Goal: Task Accomplishment & Management: Manage account settings

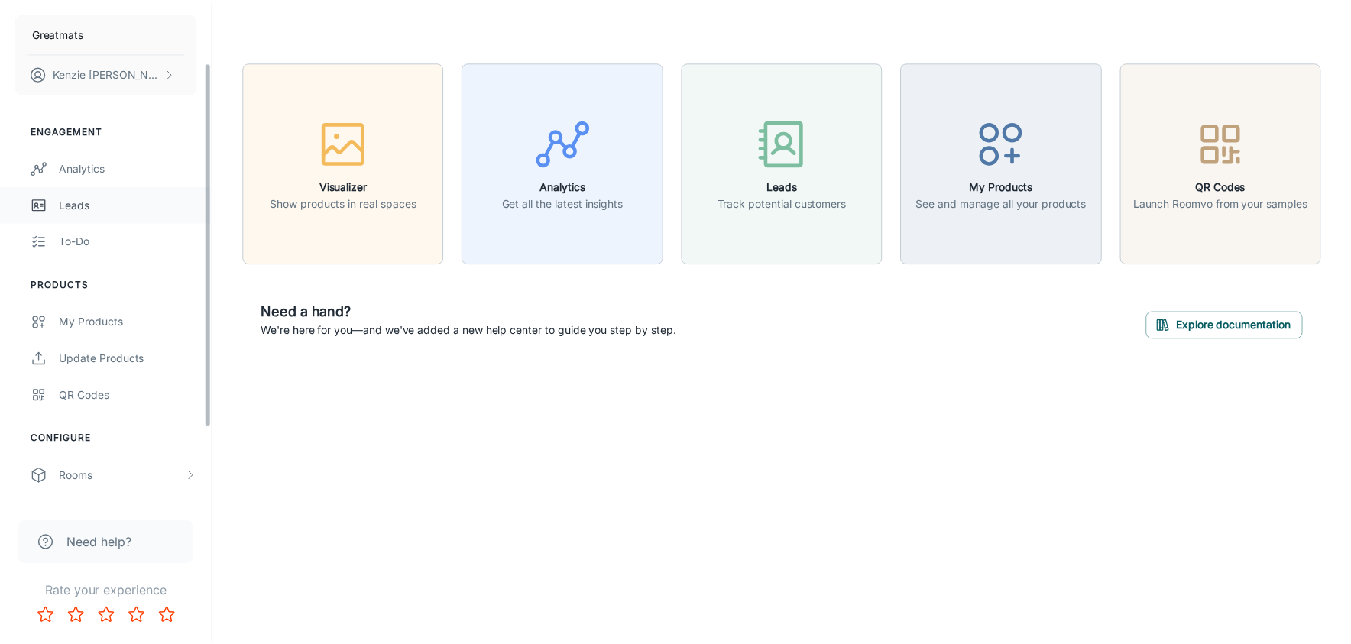
scroll to position [186, 0]
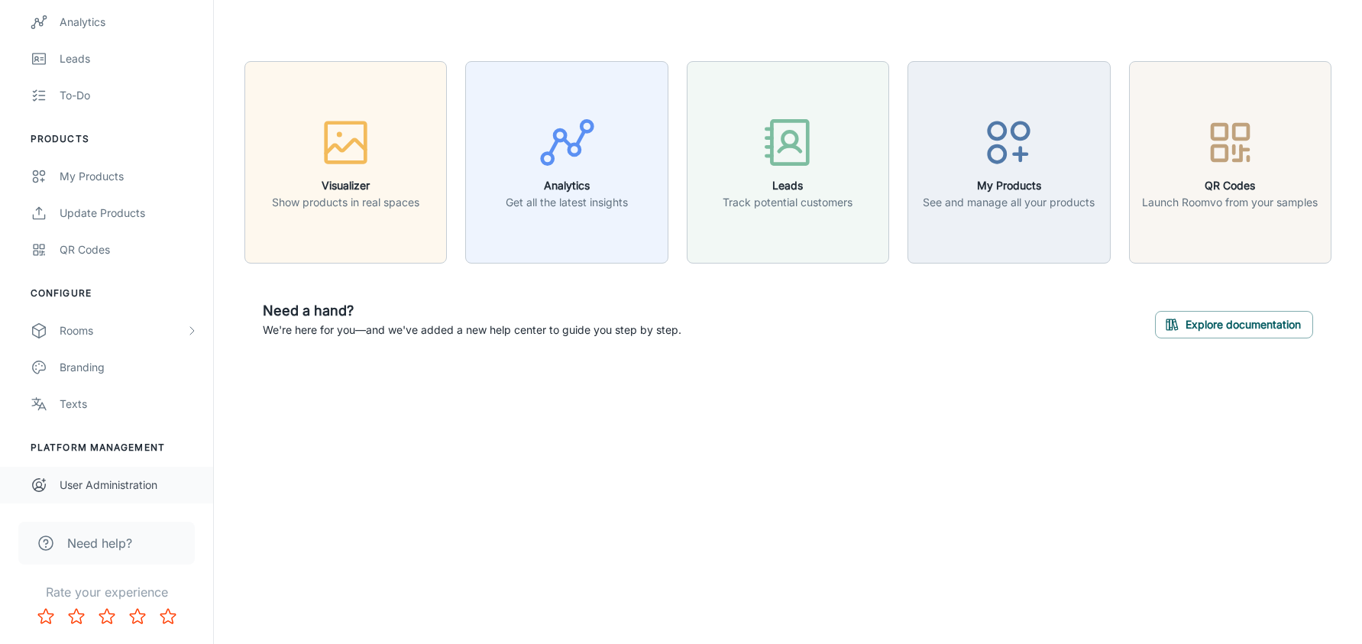
click at [86, 481] on div "User Administration" at bounding box center [129, 485] width 138 height 17
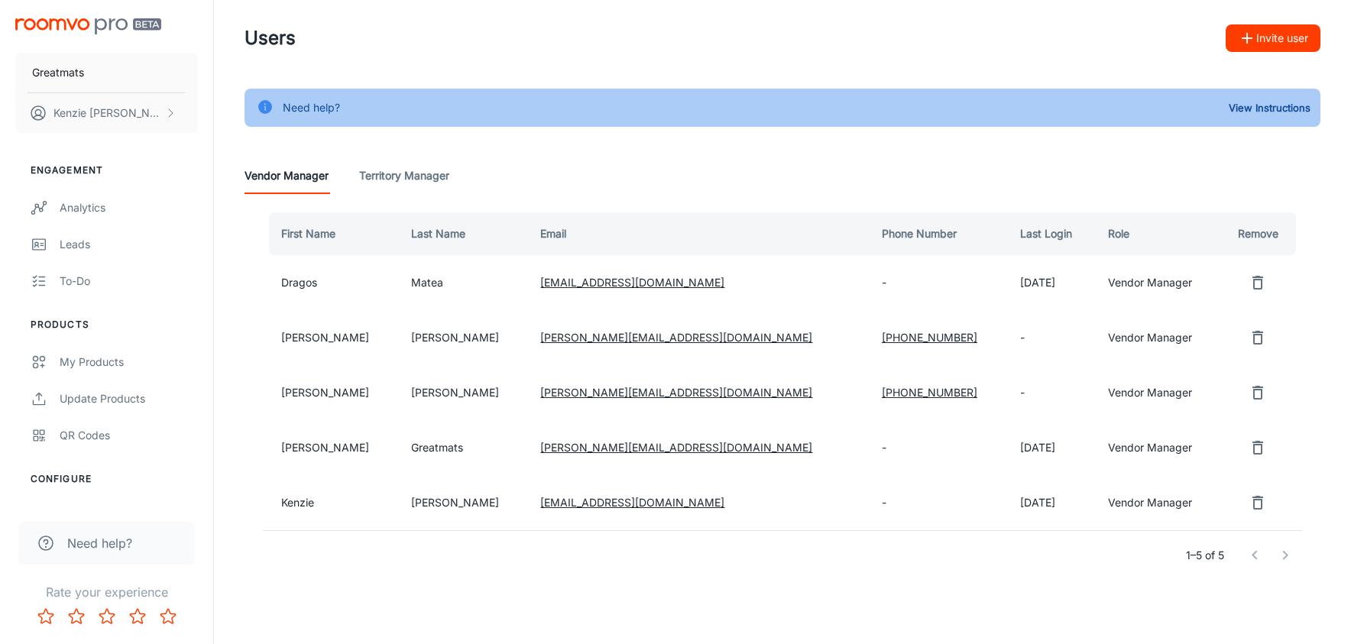
scroll to position [28, 0]
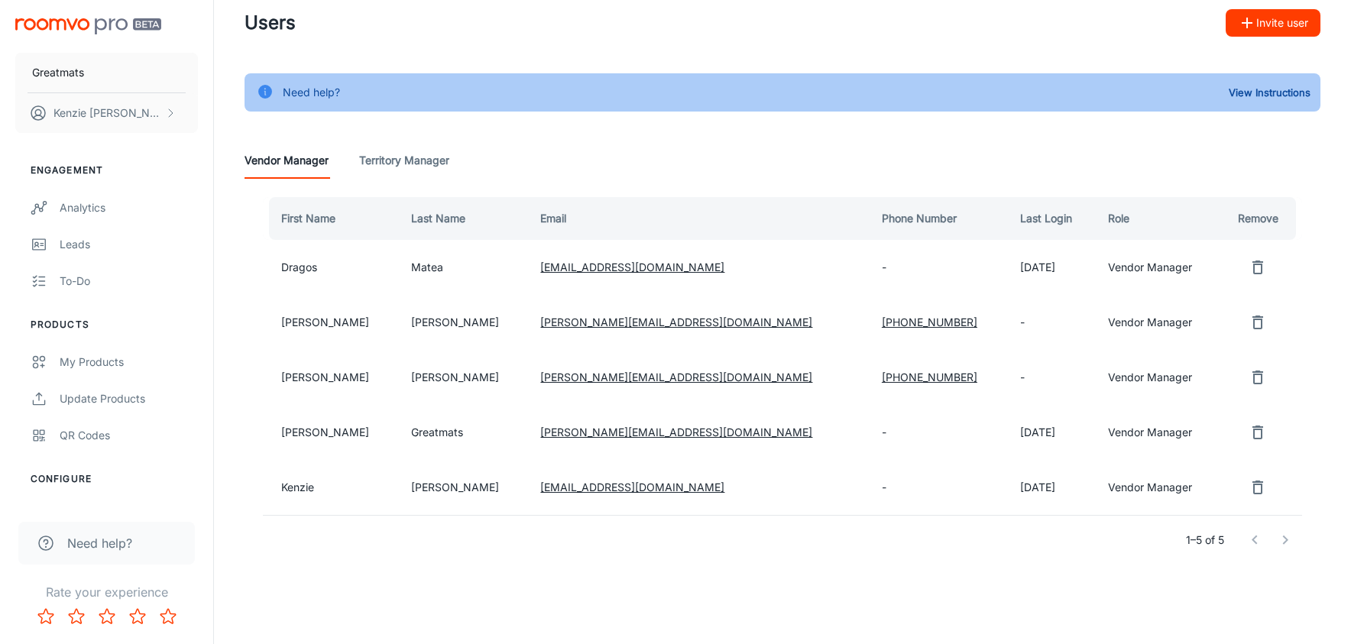
click at [422, 155] on Manager "Territory Manager" at bounding box center [404, 160] width 90 height 37
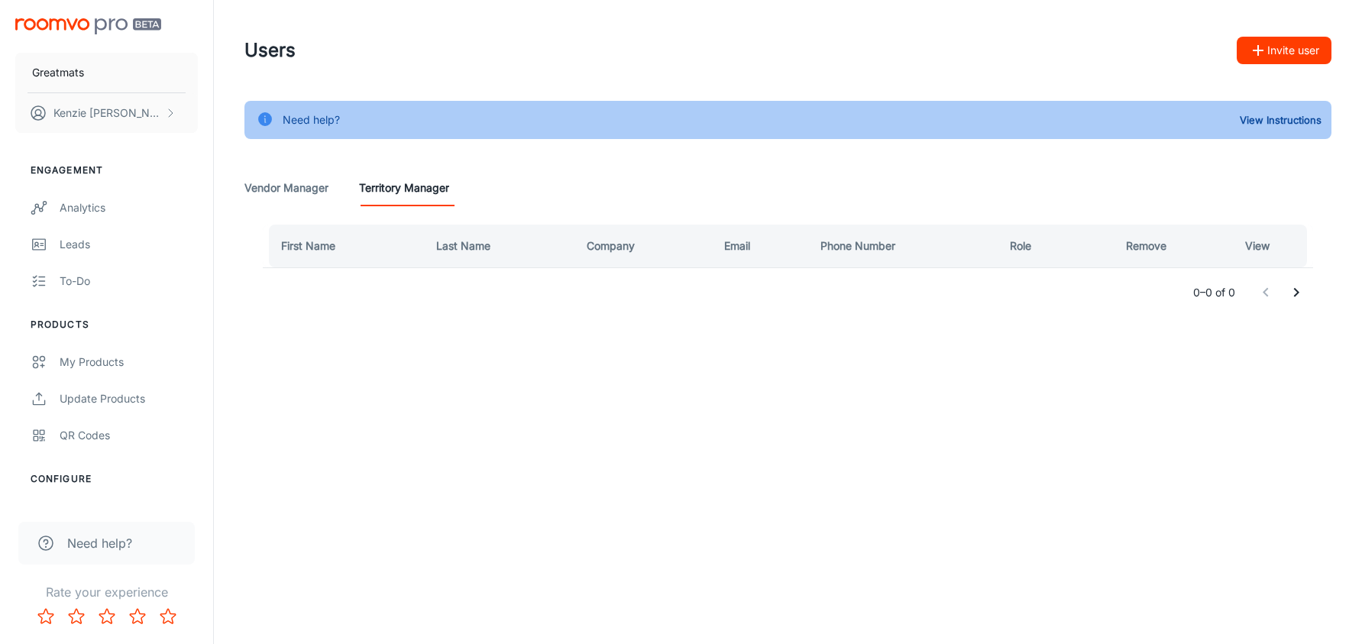
click at [311, 192] on Manager "Vendor Manager" at bounding box center [286, 188] width 84 height 37
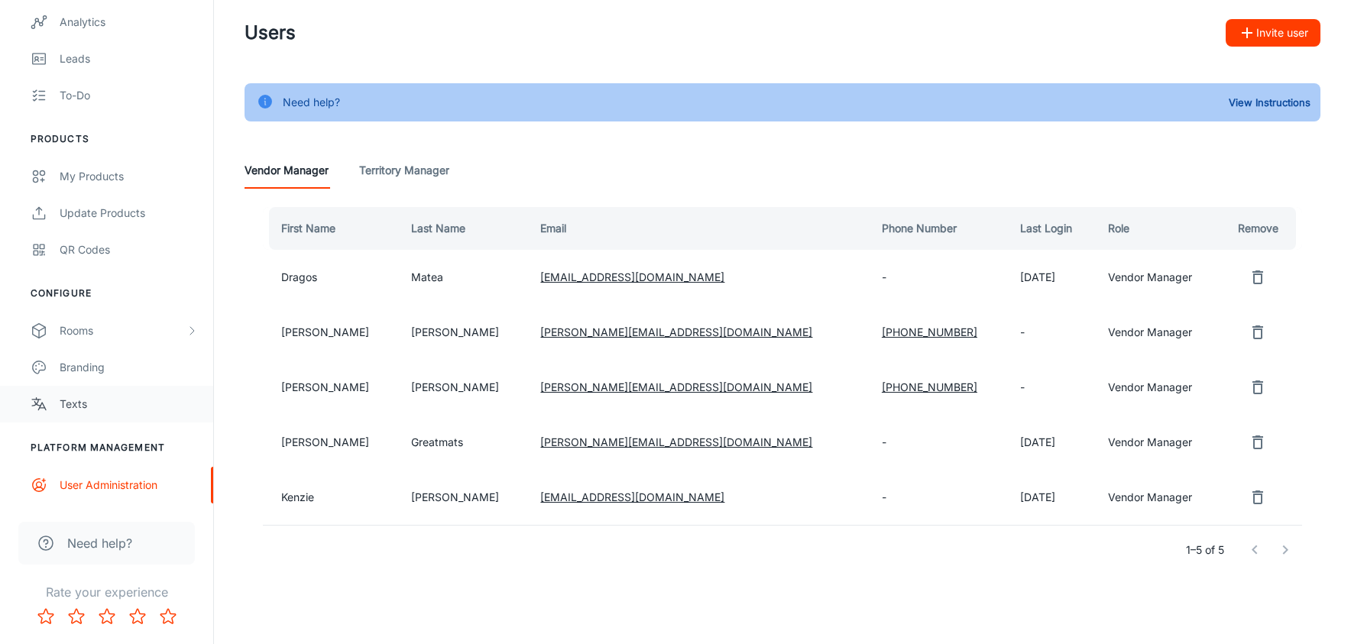
scroll to position [18, 0]
click at [367, 171] on Manager "Territory Manager" at bounding box center [404, 169] width 90 height 37
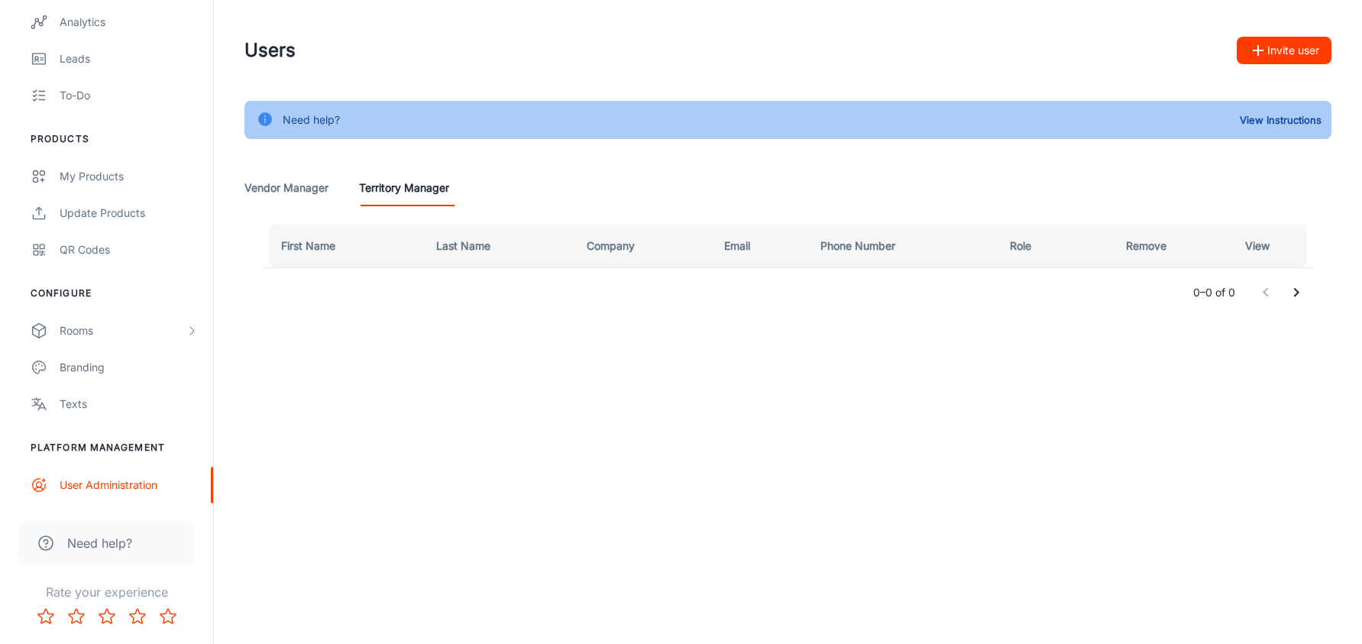
click at [296, 180] on Manager "Vendor Manager" at bounding box center [286, 188] width 84 height 37
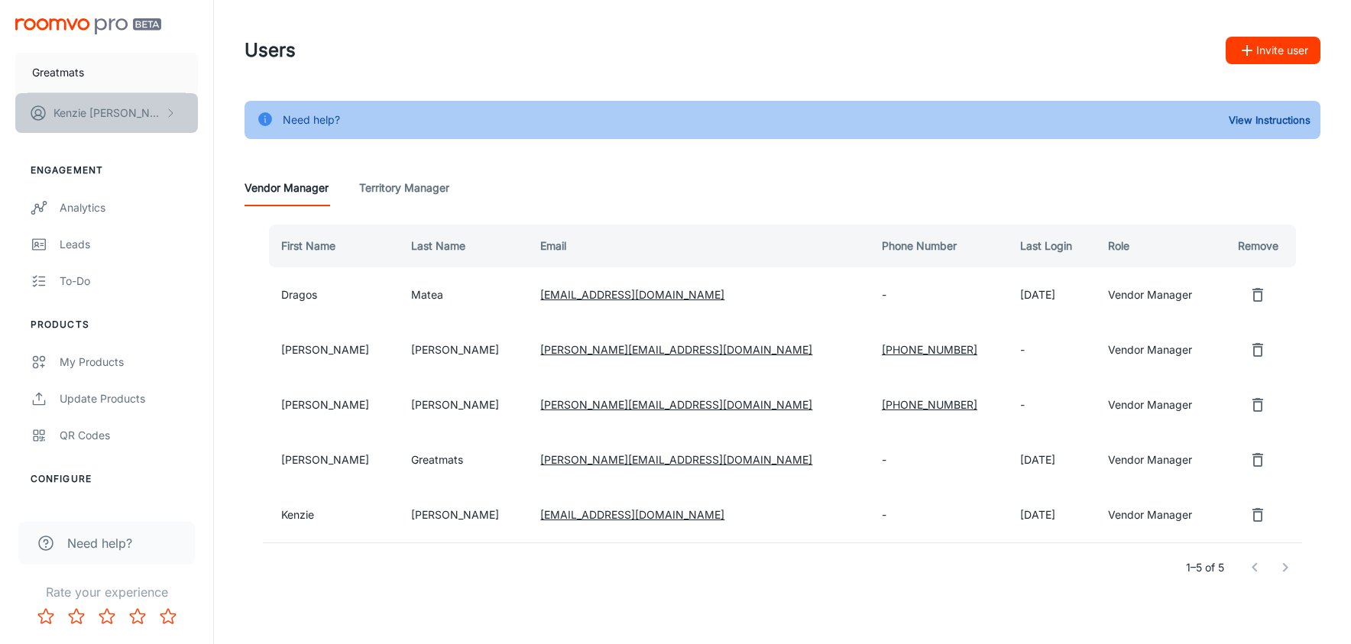
click at [105, 118] on p "[PERSON_NAME]" at bounding box center [107, 113] width 108 height 17
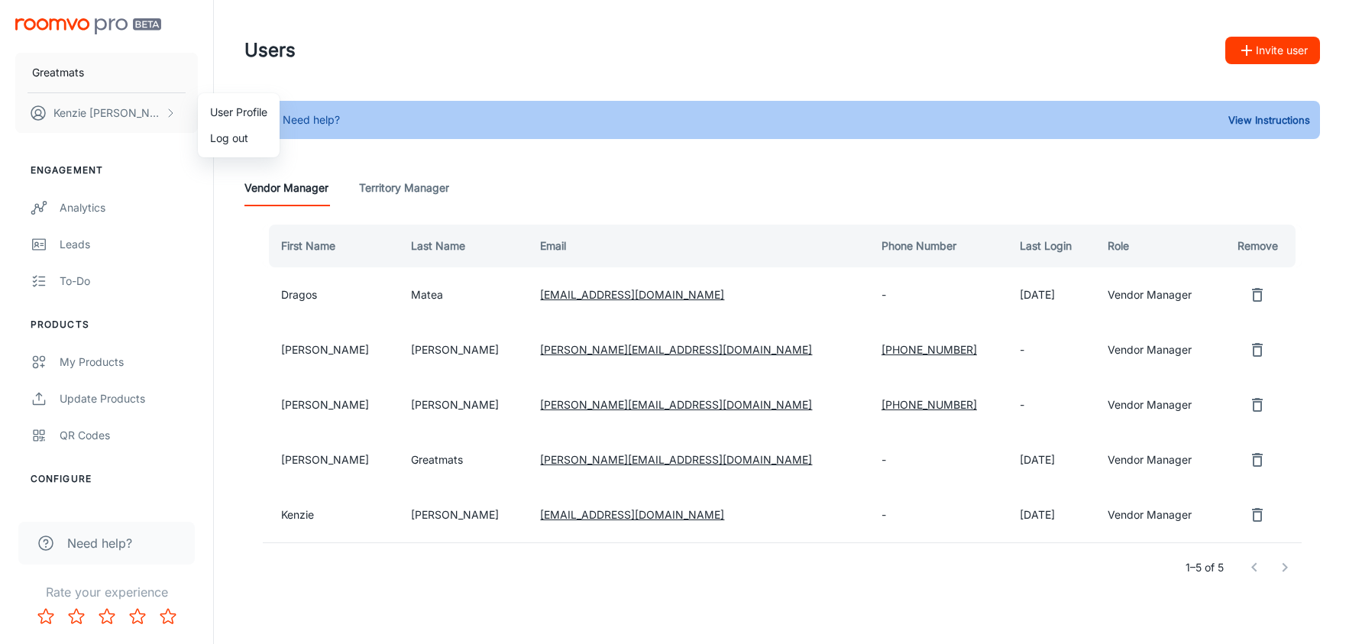
click at [235, 103] on li "User Profile" at bounding box center [239, 112] width 82 height 26
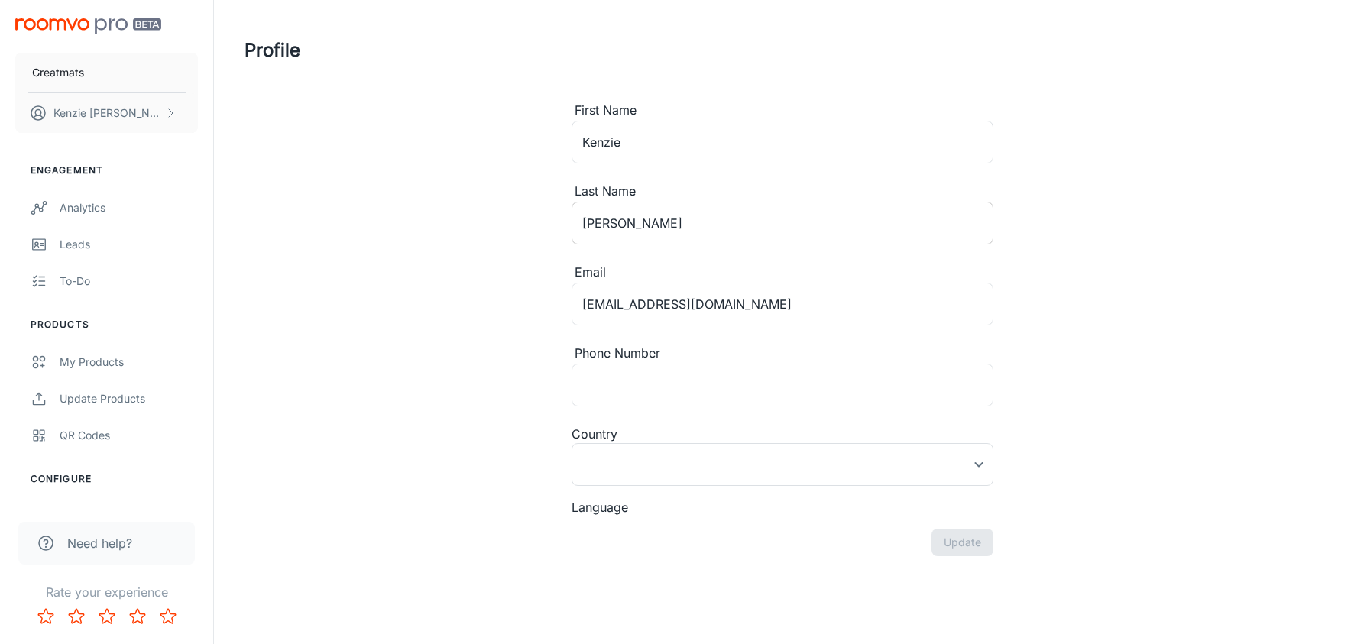
type input "[GEOGRAPHIC_DATA]"
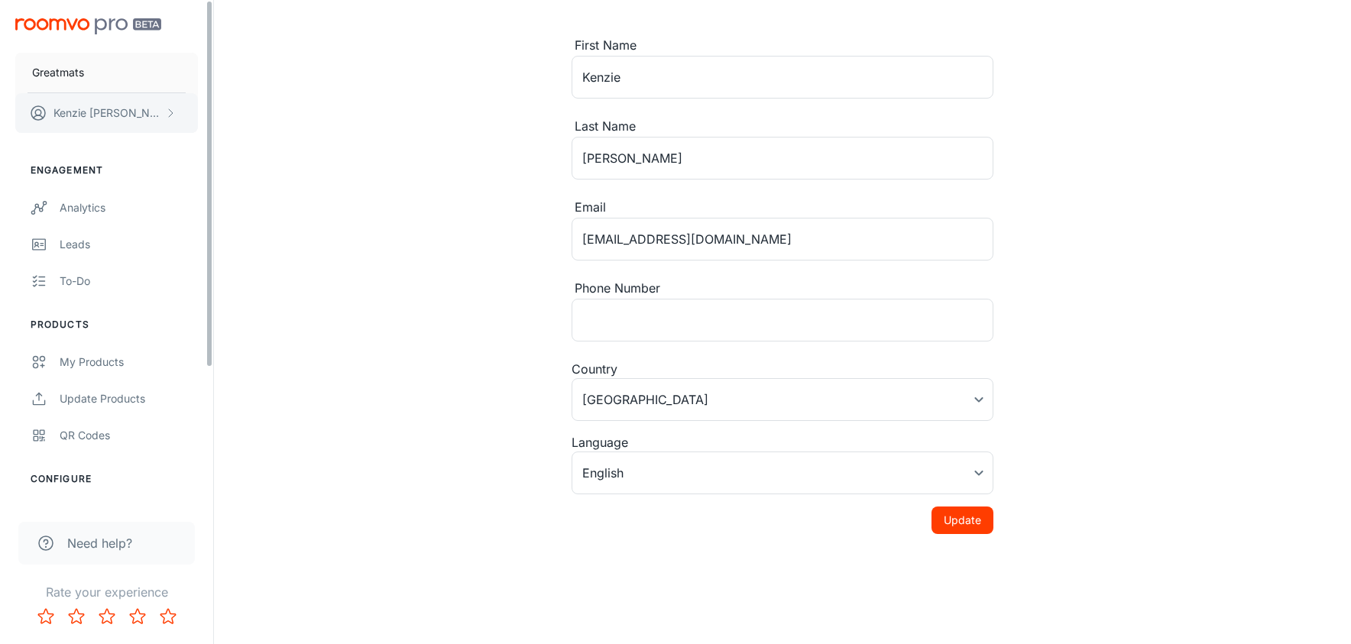
click at [84, 121] on button "[PERSON_NAME]" at bounding box center [106, 113] width 183 height 40
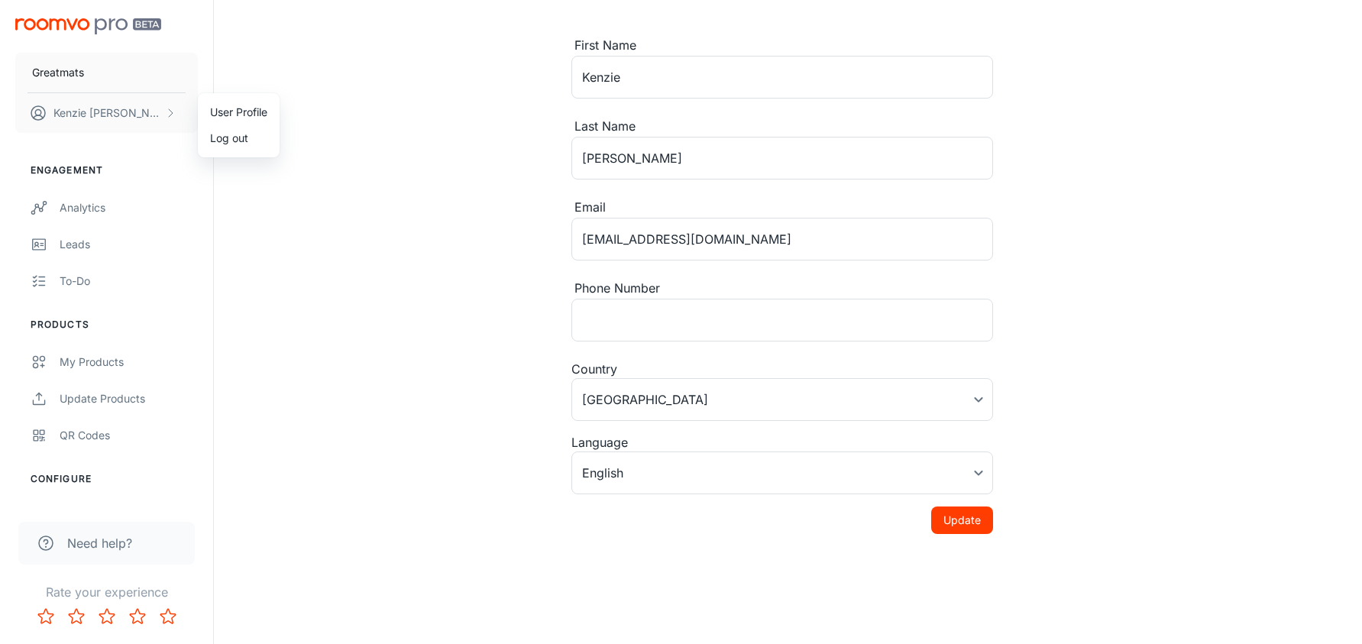
click at [65, 220] on div at bounding box center [681, 322] width 1362 height 644
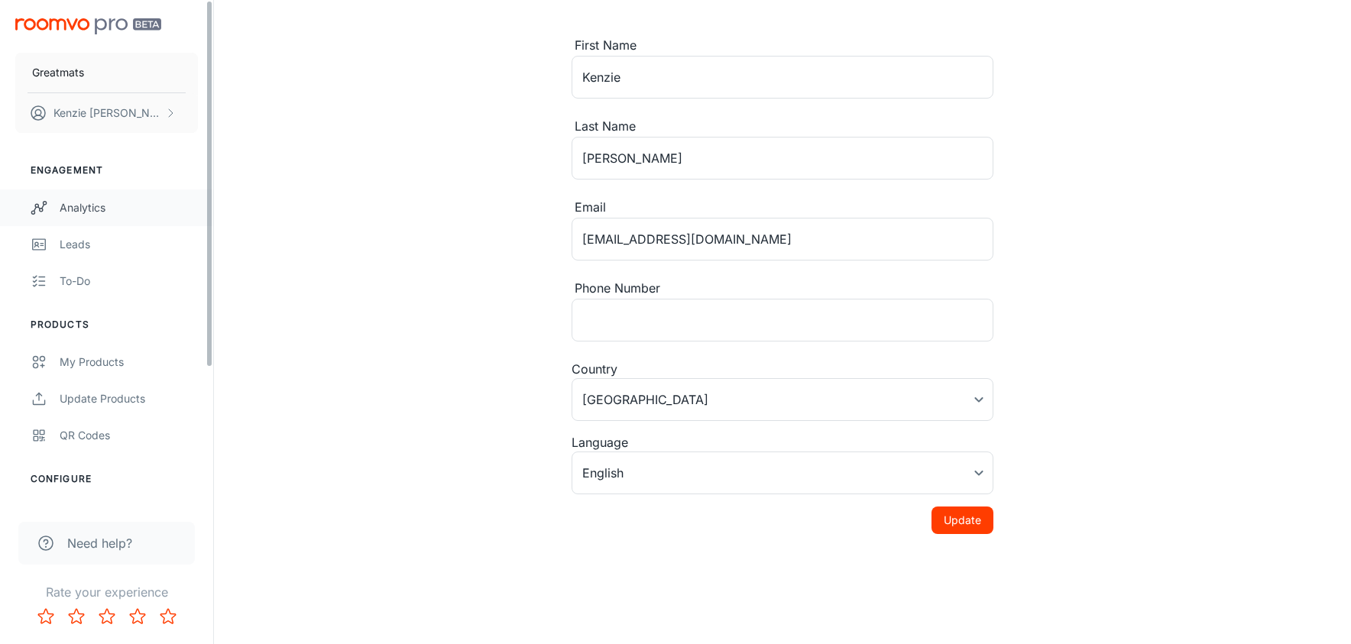
click at [79, 208] on div "Analytics" at bounding box center [129, 207] width 138 height 17
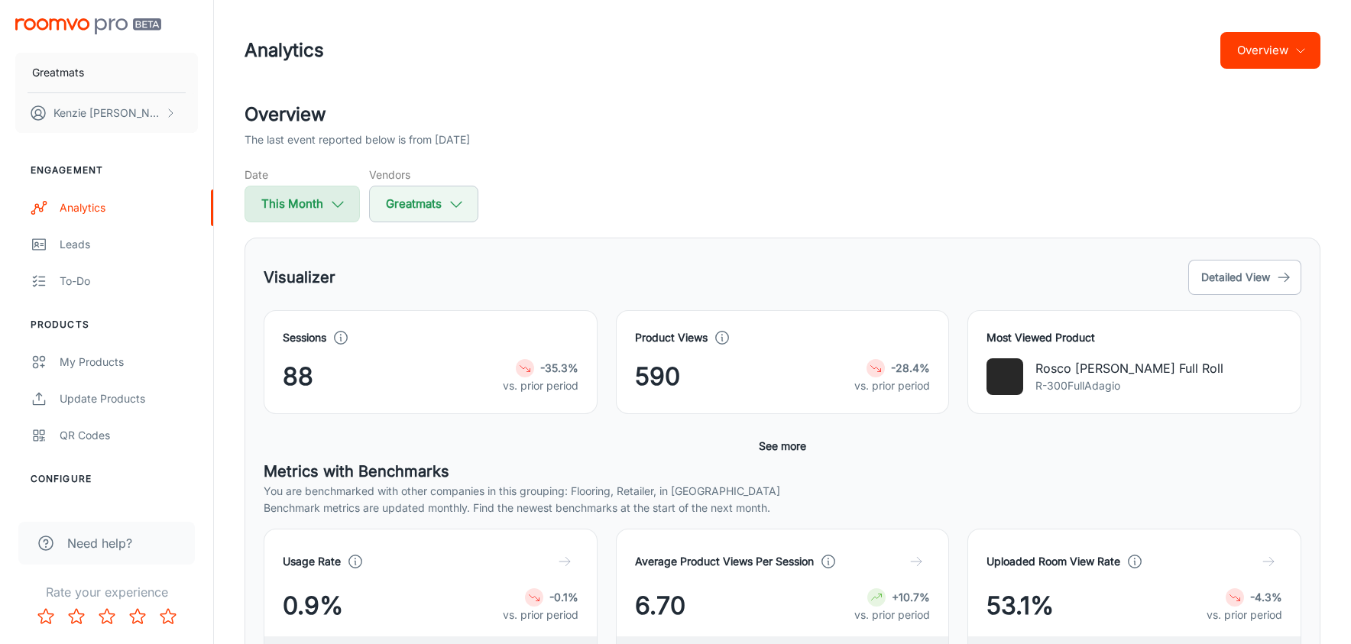
click at [301, 205] on button "This Month" at bounding box center [301, 204] width 115 height 37
select select "8"
select select "2025"
select select "8"
select select "2025"
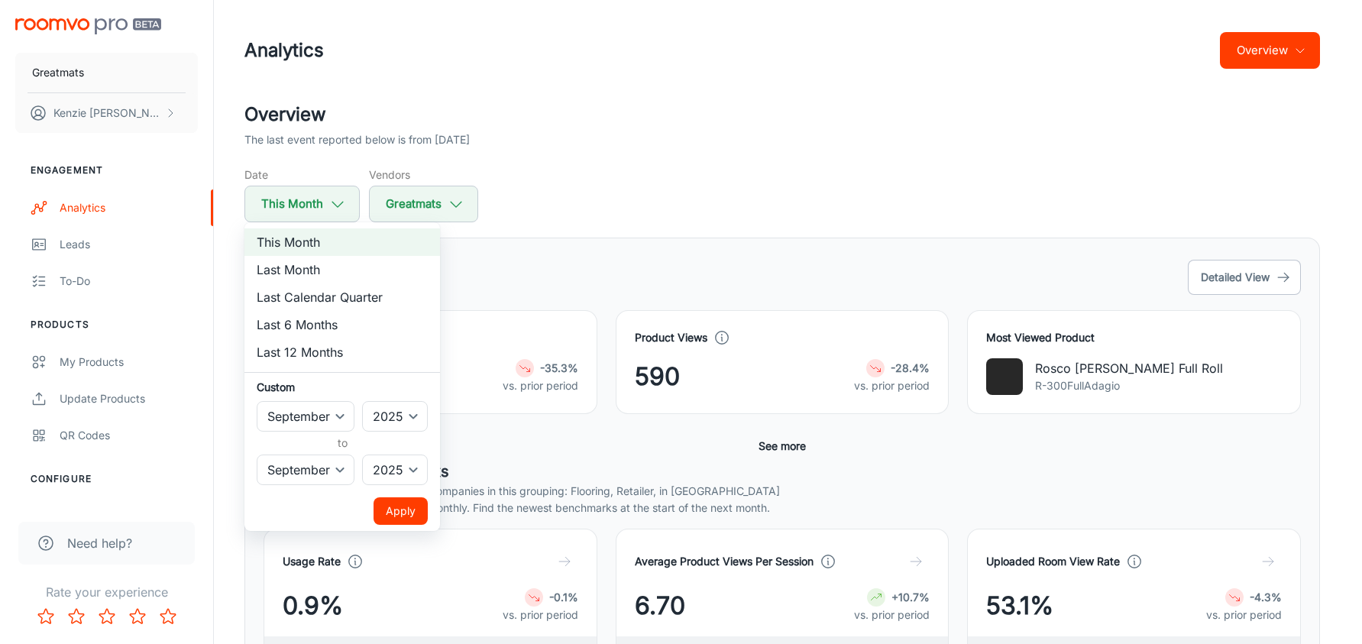
click at [323, 357] on li "Last 12 Months" at bounding box center [342, 352] width 196 height 28
select select "2024"
select select "7"
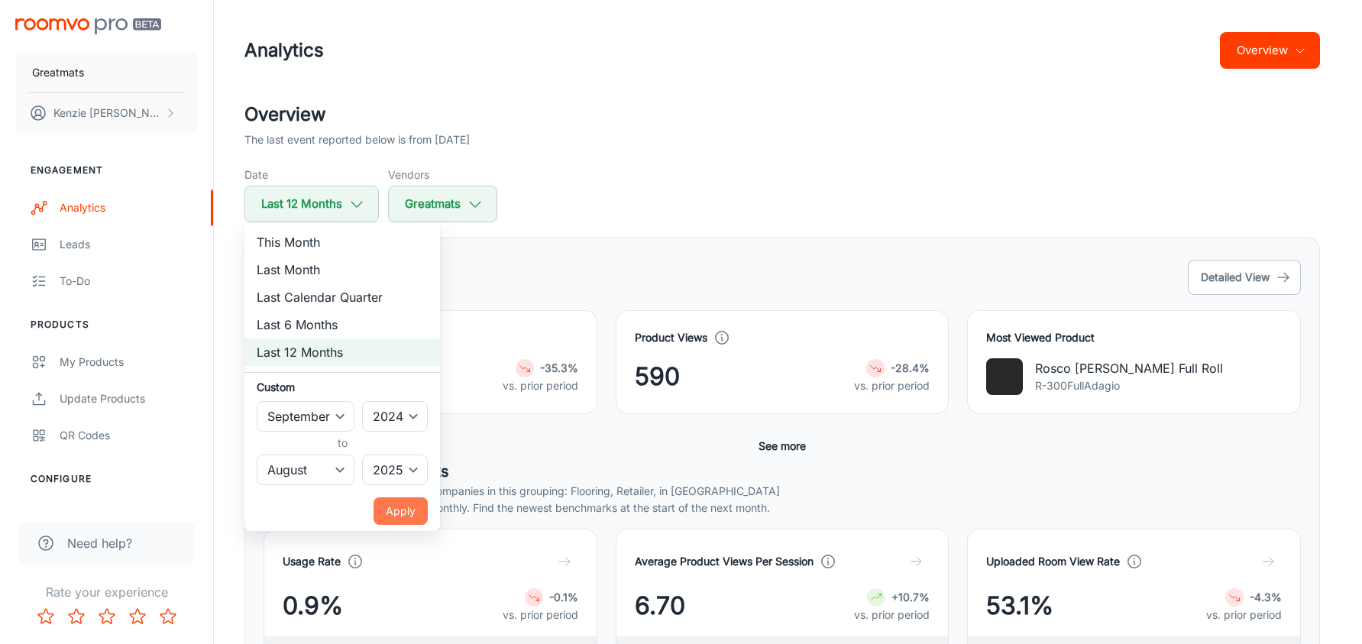
click at [395, 516] on button "Apply" at bounding box center [401, 511] width 54 height 28
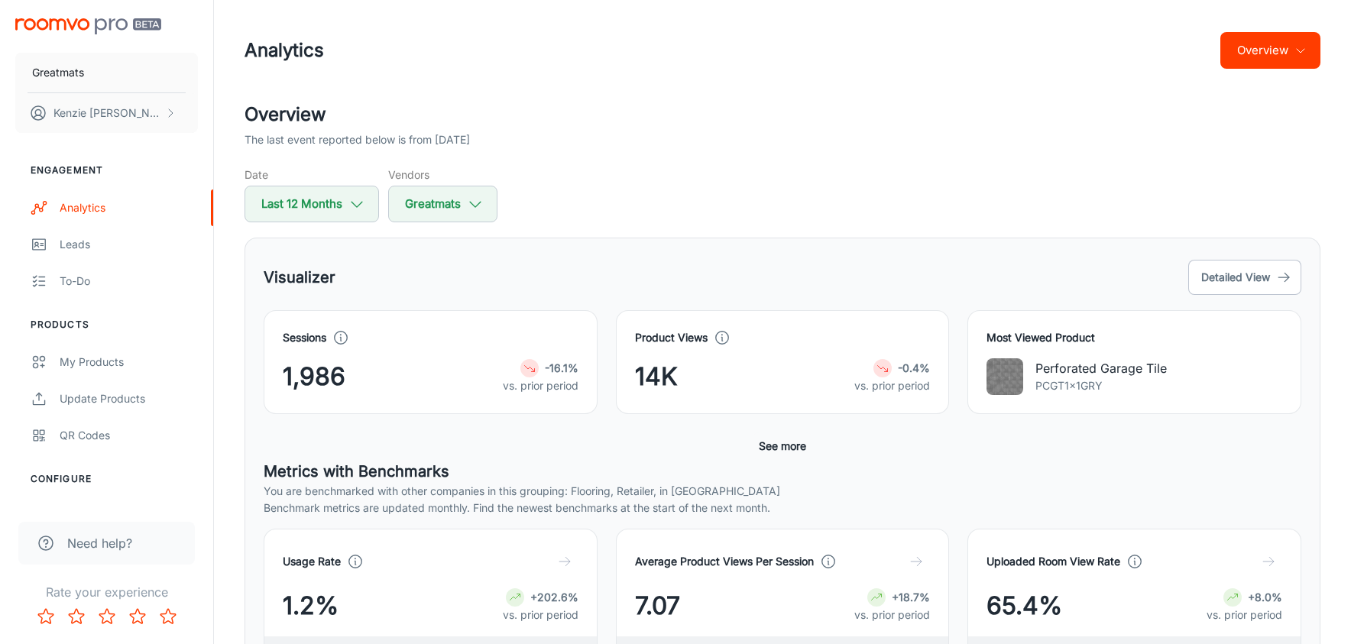
click at [794, 447] on button "See more" at bounding box center [782, 446] width 60 height 28
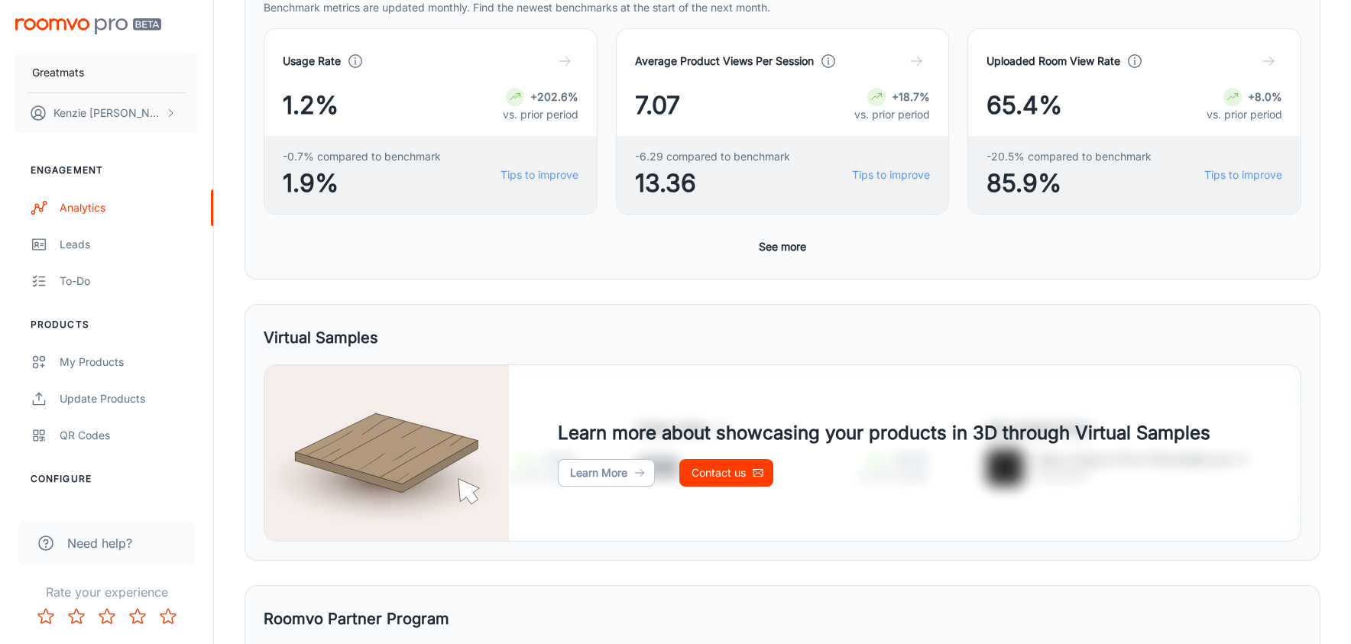
scroll to position [623, 0]
click at [772, 243] on button "See more" at bounding box center [782, 246] width 60 height 28
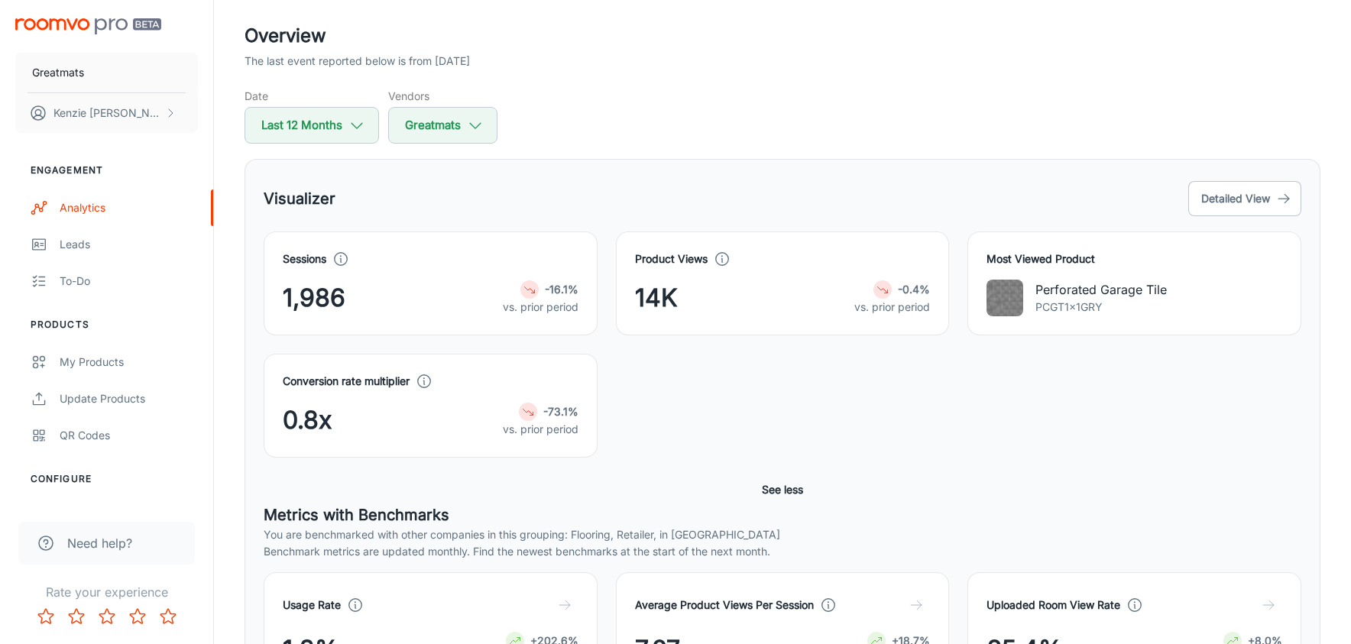
scroll to position [0, 0]
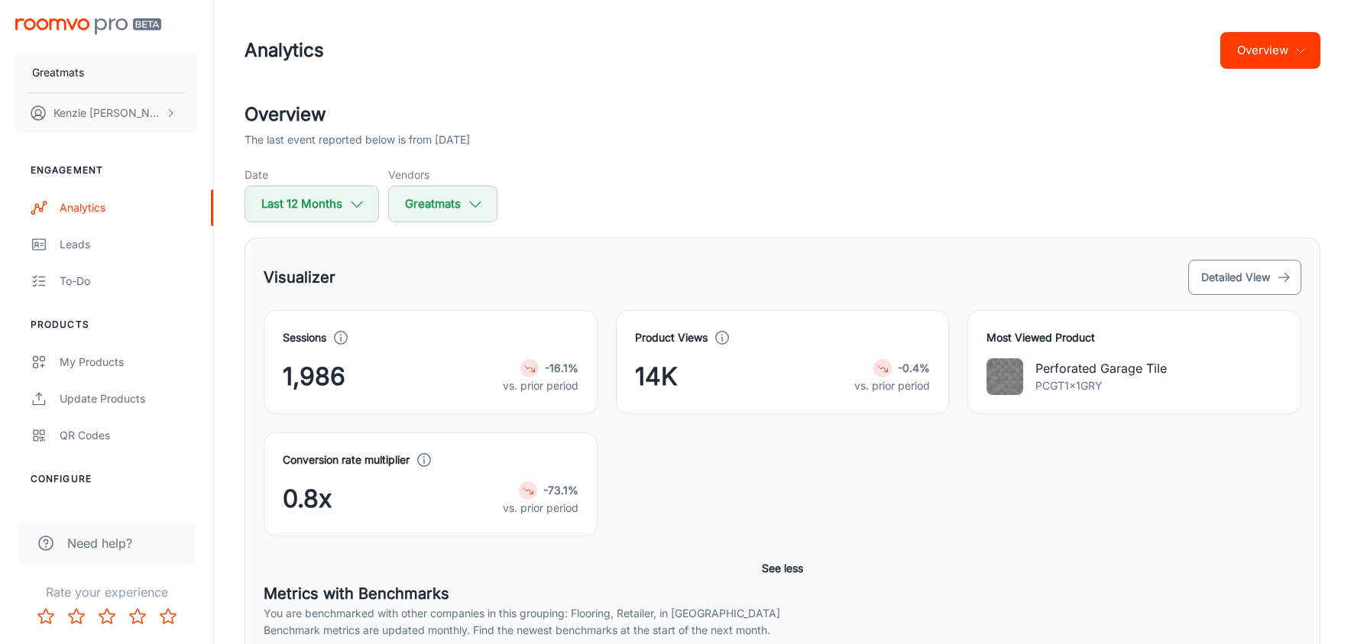
click at [1252, 287] on button "Detailed View" at bounding box center [1244, 277] width 113 height 35
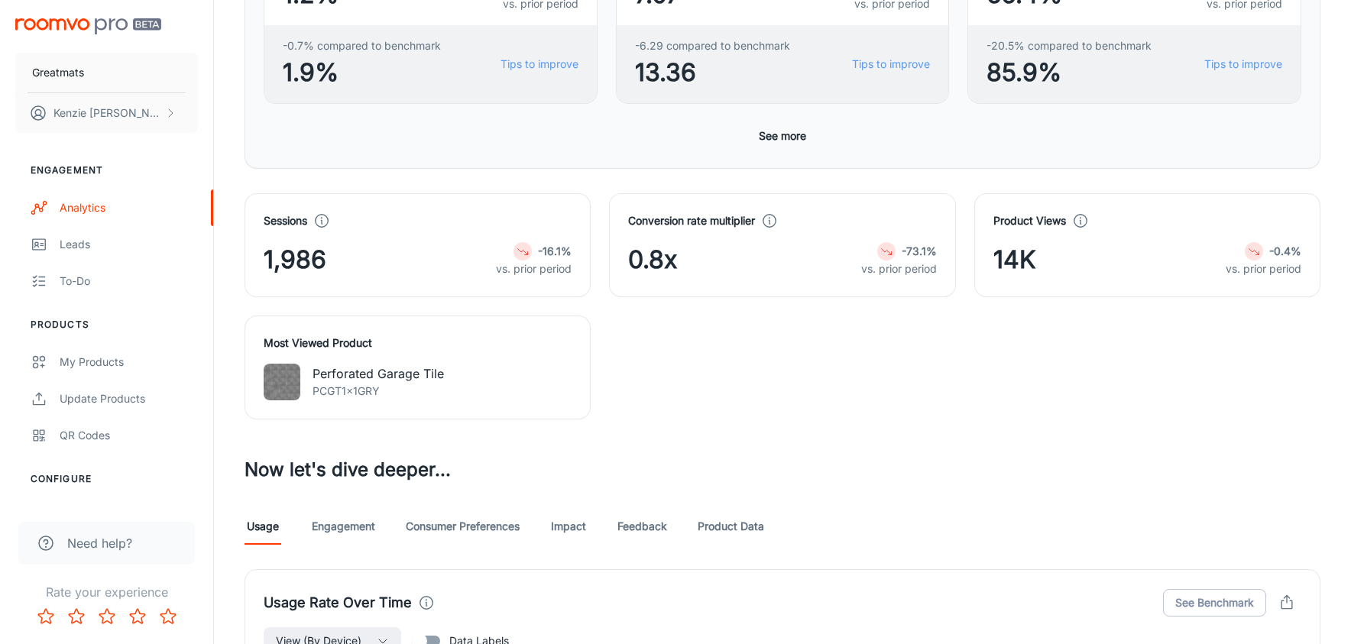
scroll to position [555, 0]
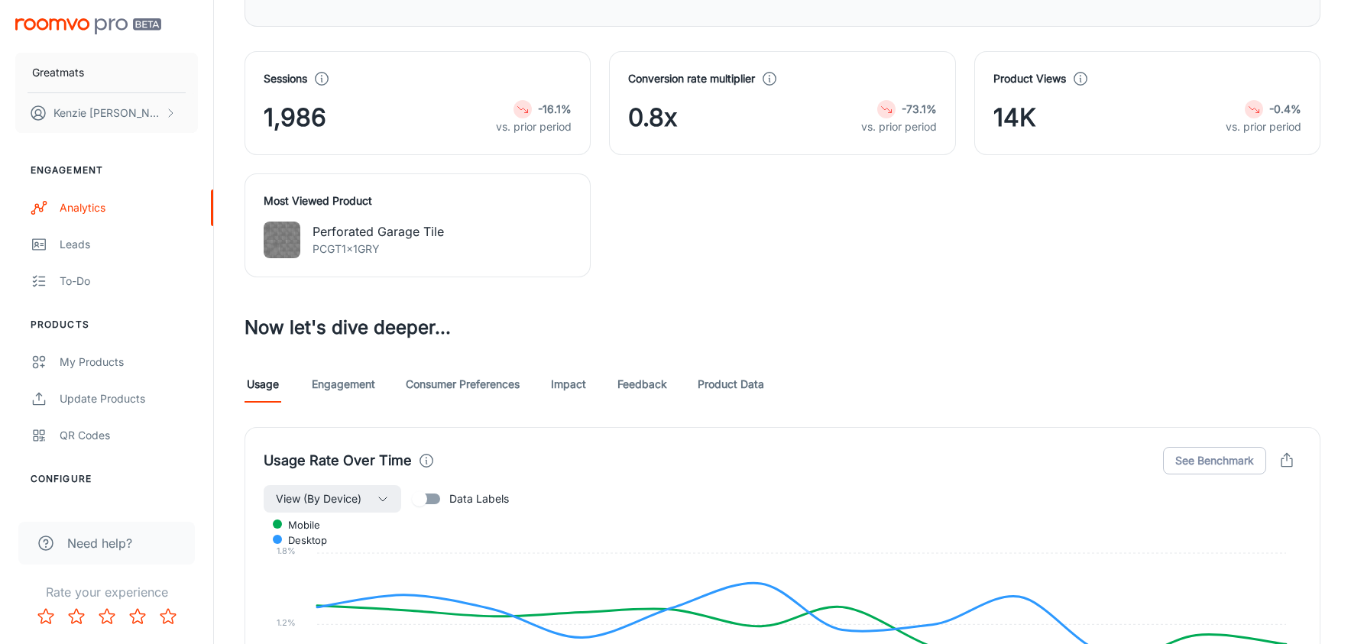
click at [354, 377] on link "Engagement" at bounding box center [343, 384] width 63 height 37
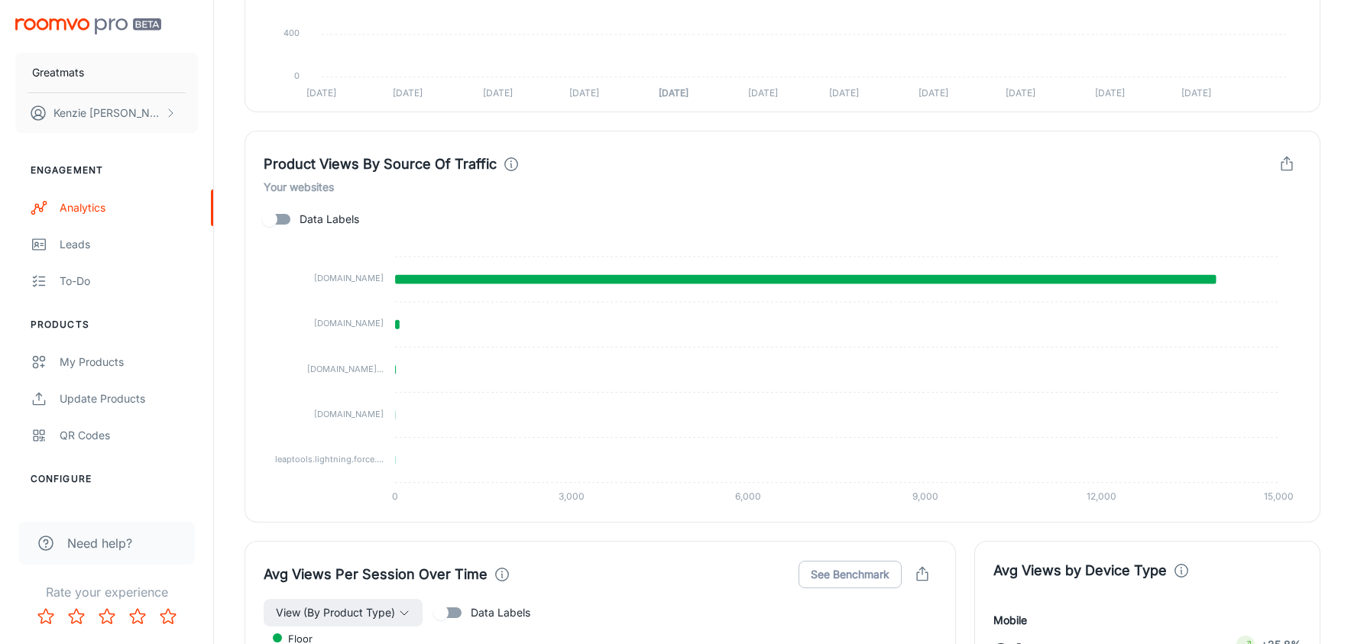
scroll to position [822, 0]
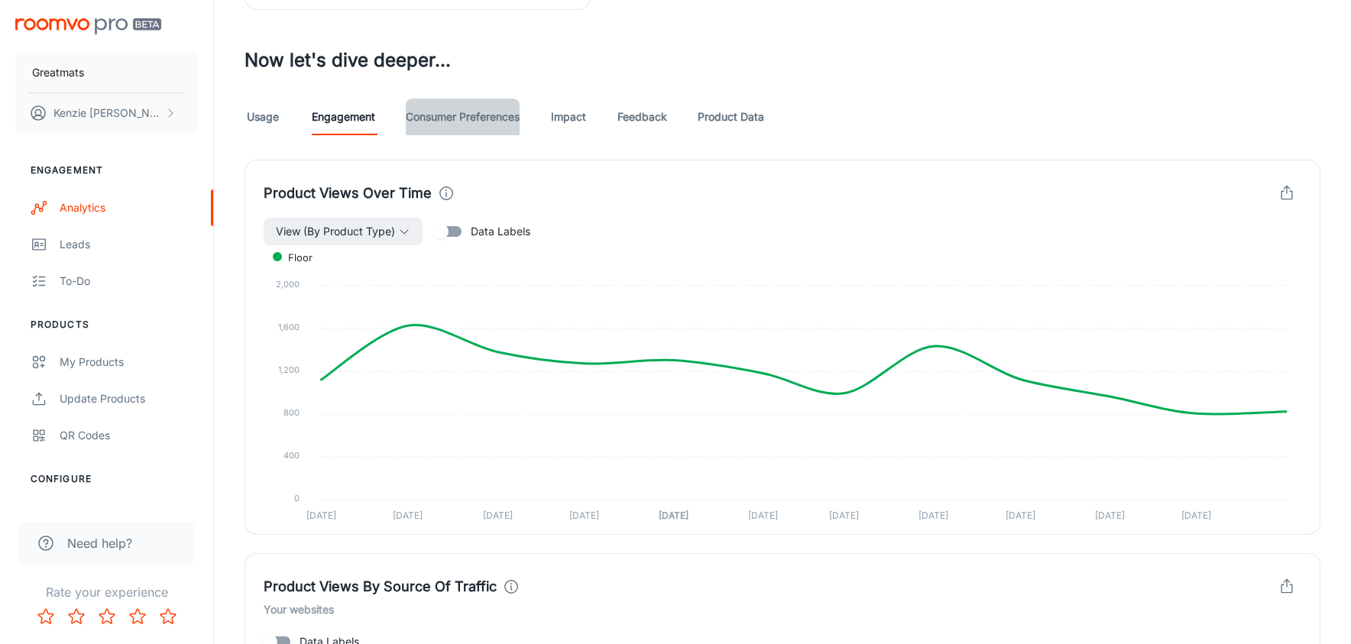
click at [454, 112] on link "Consumer Preferences" at bounding box center [463, 117] width 114 height 37
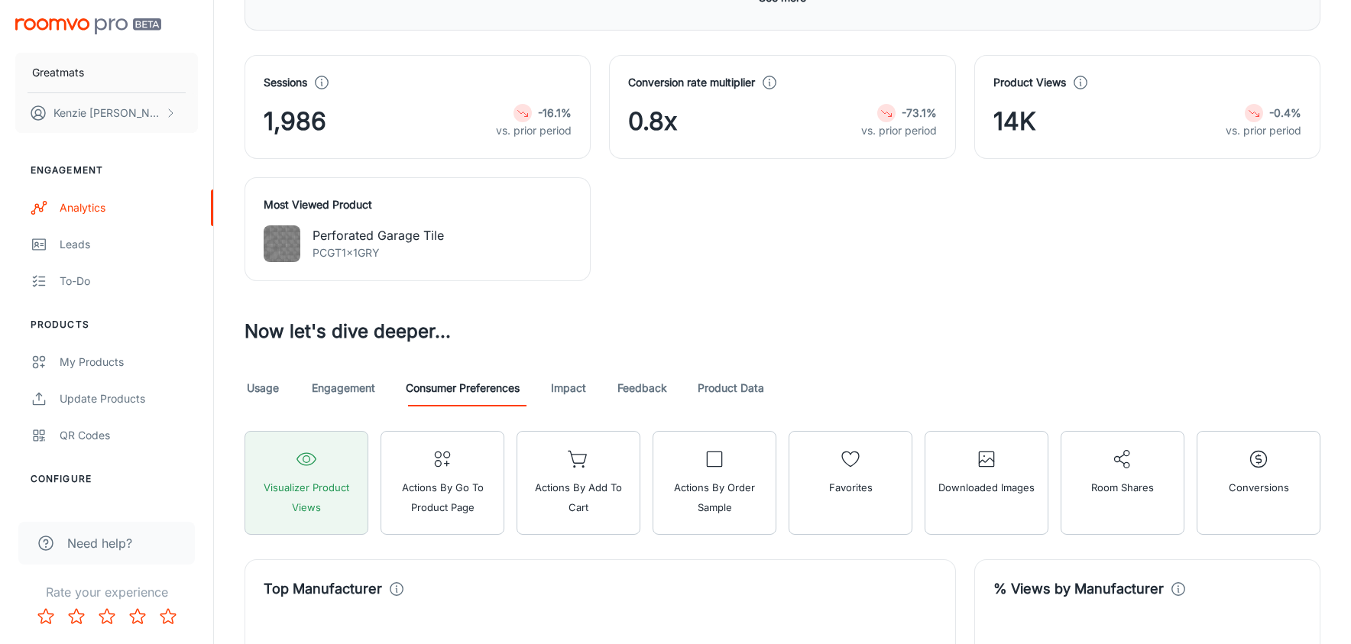
scroll to position [719, 0]
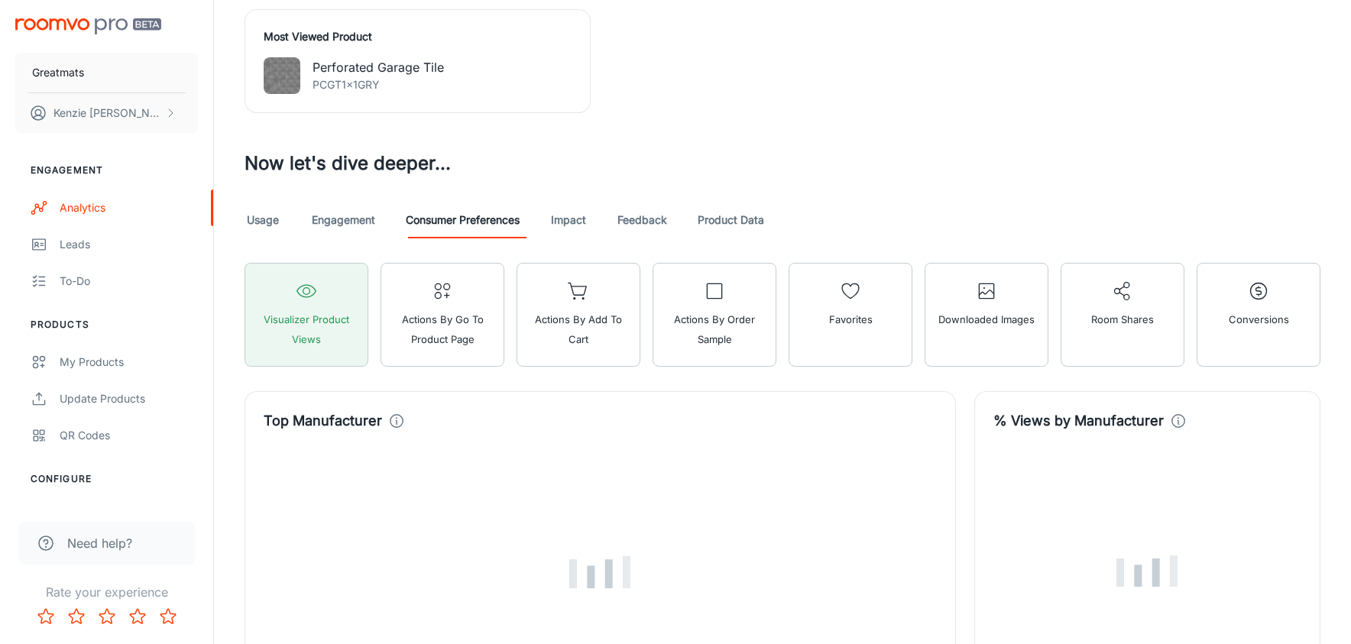
click at [557, 221] on link "Impact" at bounding box center [568, 220] width 37 height 37
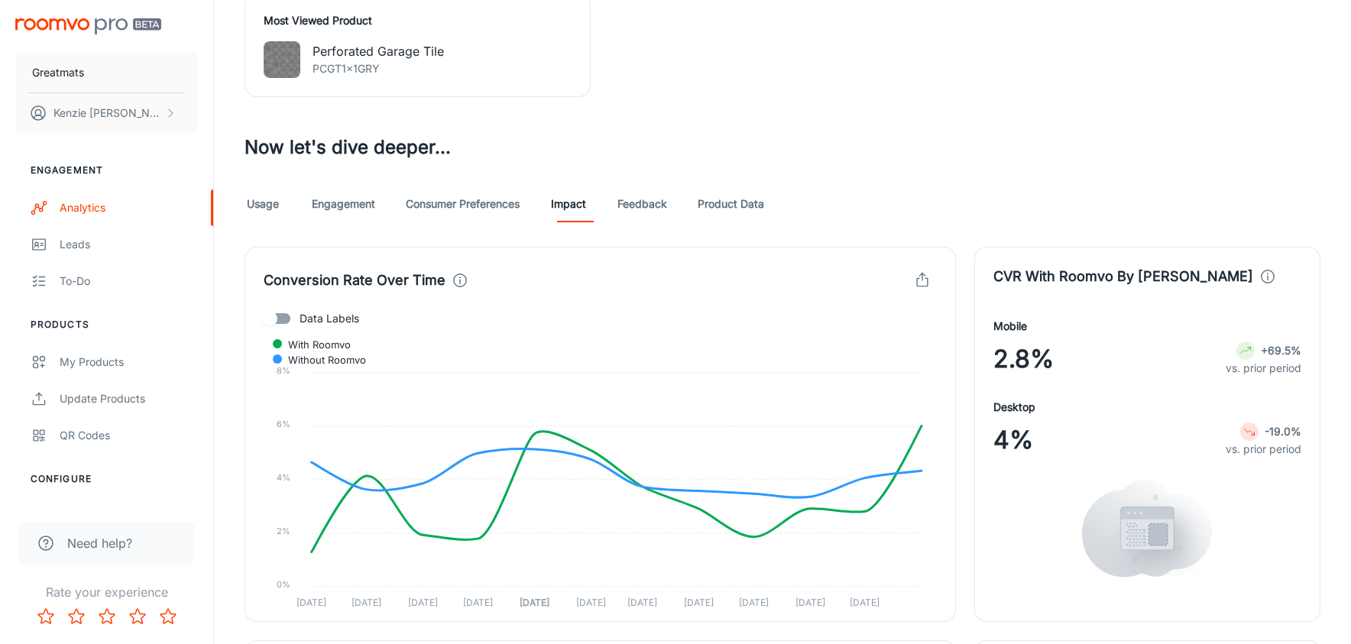
scroll to position [629, 0]
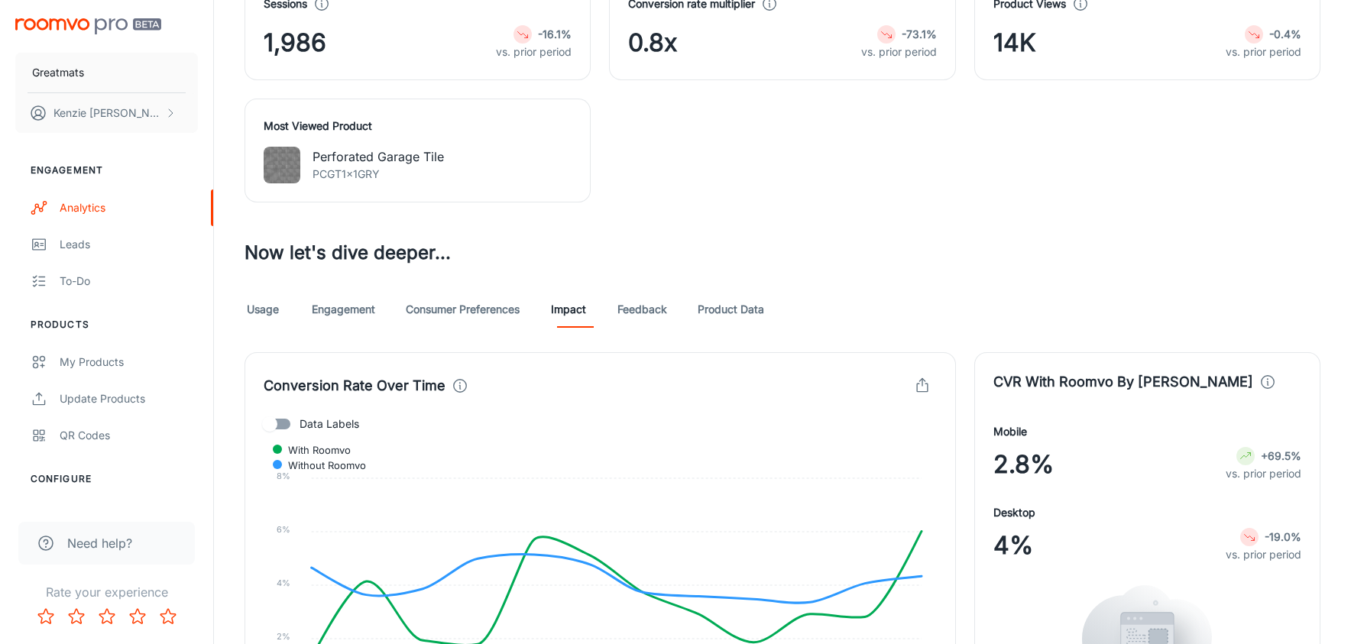
click at [623, 302] on link "Feedback" at bounding box center [642, 309] width 50 height 37
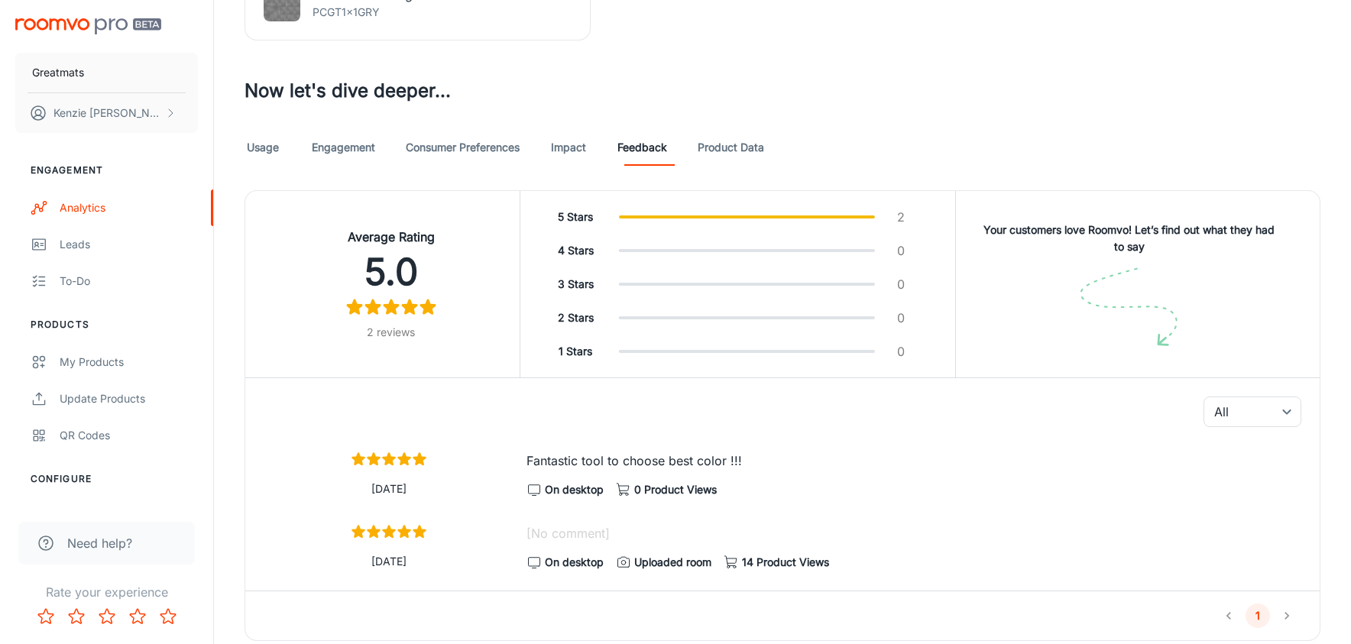
scroll to position [849, 0]
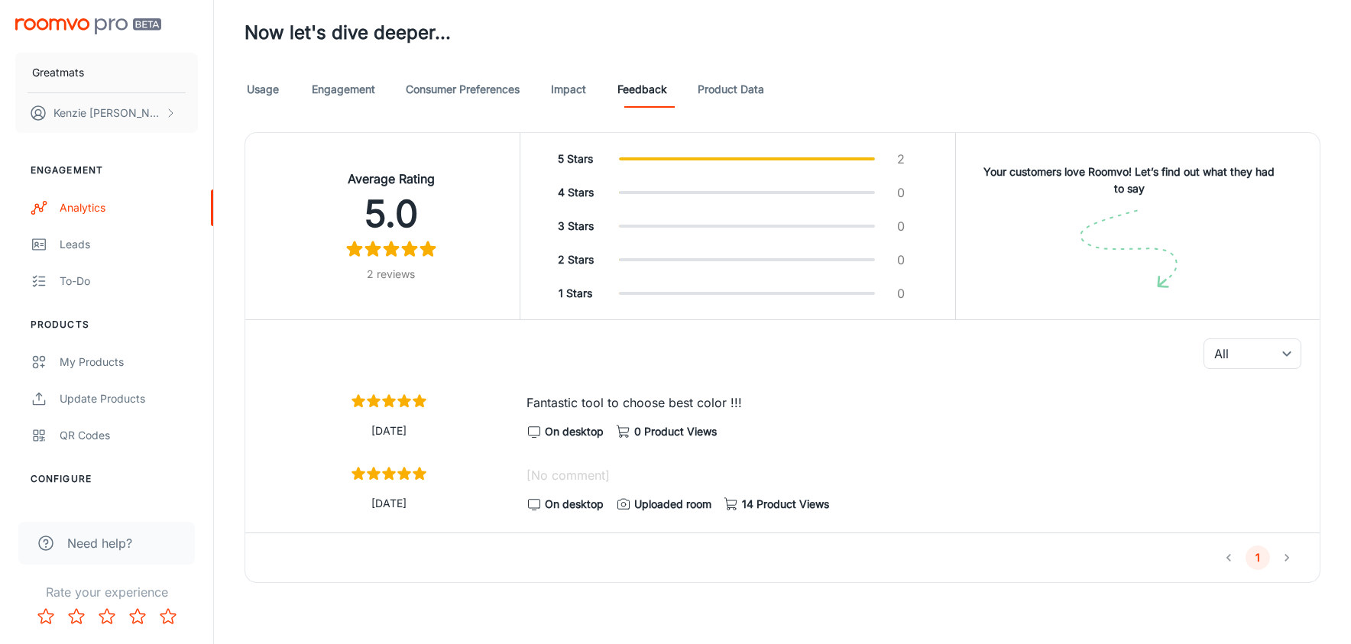
click at [732, 90] on link "Product Data" at bounding box center [730, 89] width 66 height 37
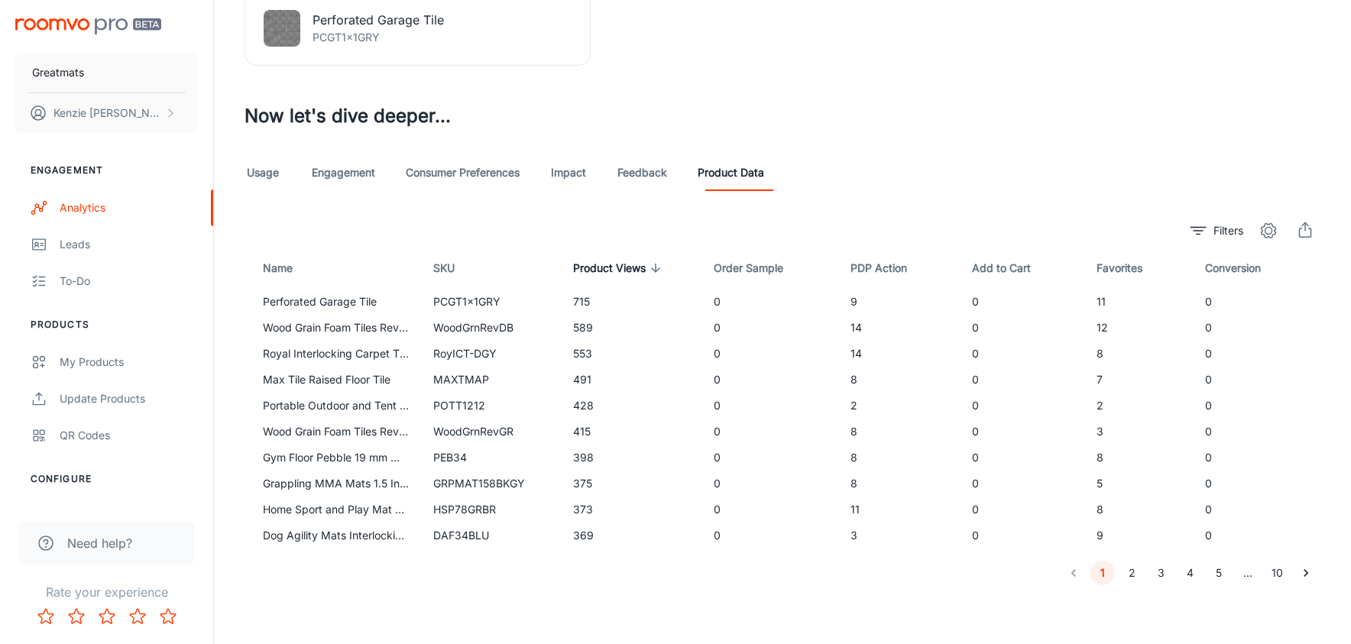
scroll to position [769, 0]
click at [652, 173] on link "Feedback" at bounding box center [642, 170] width 50 height 37
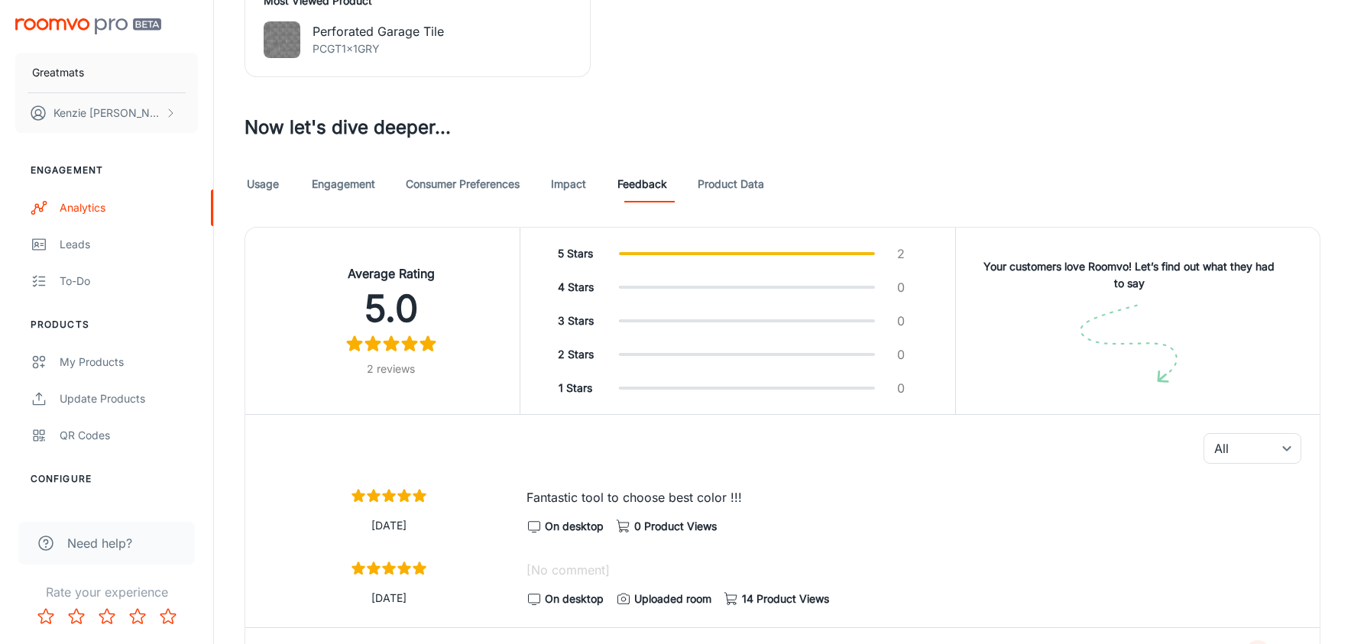
scroll to position [849, 0]
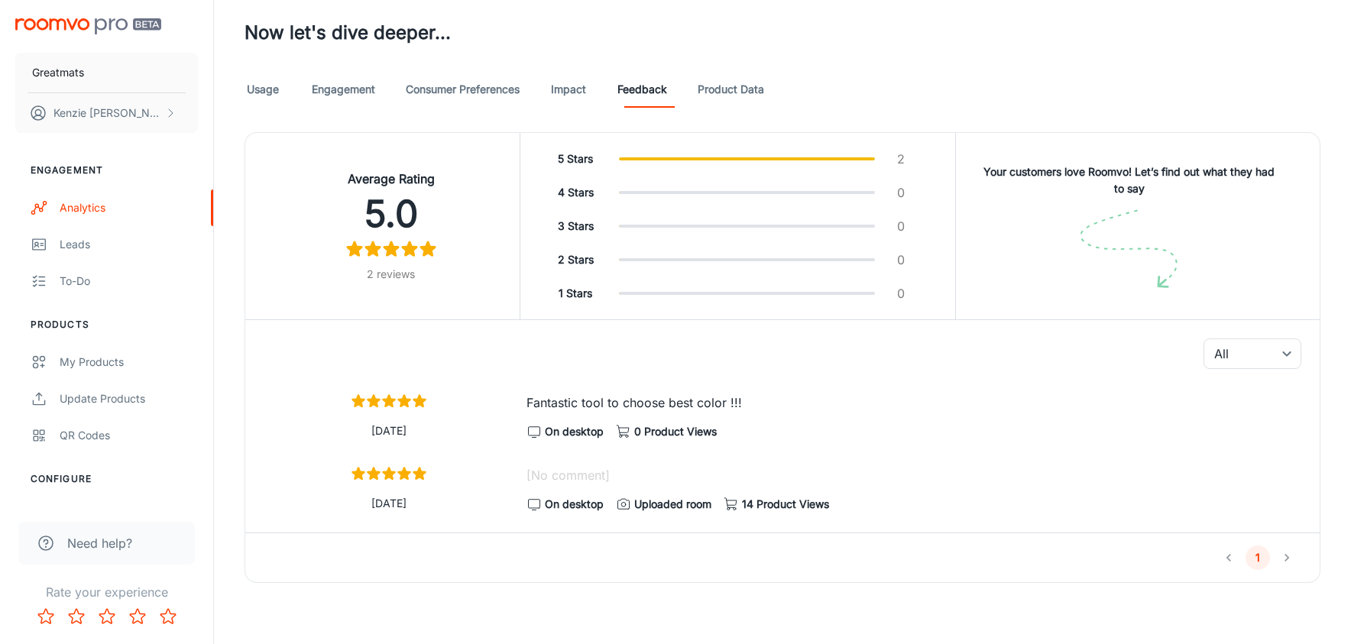
click at [587, 91] on link "Impact" at bounding box center [568, 89] width 37 height 37
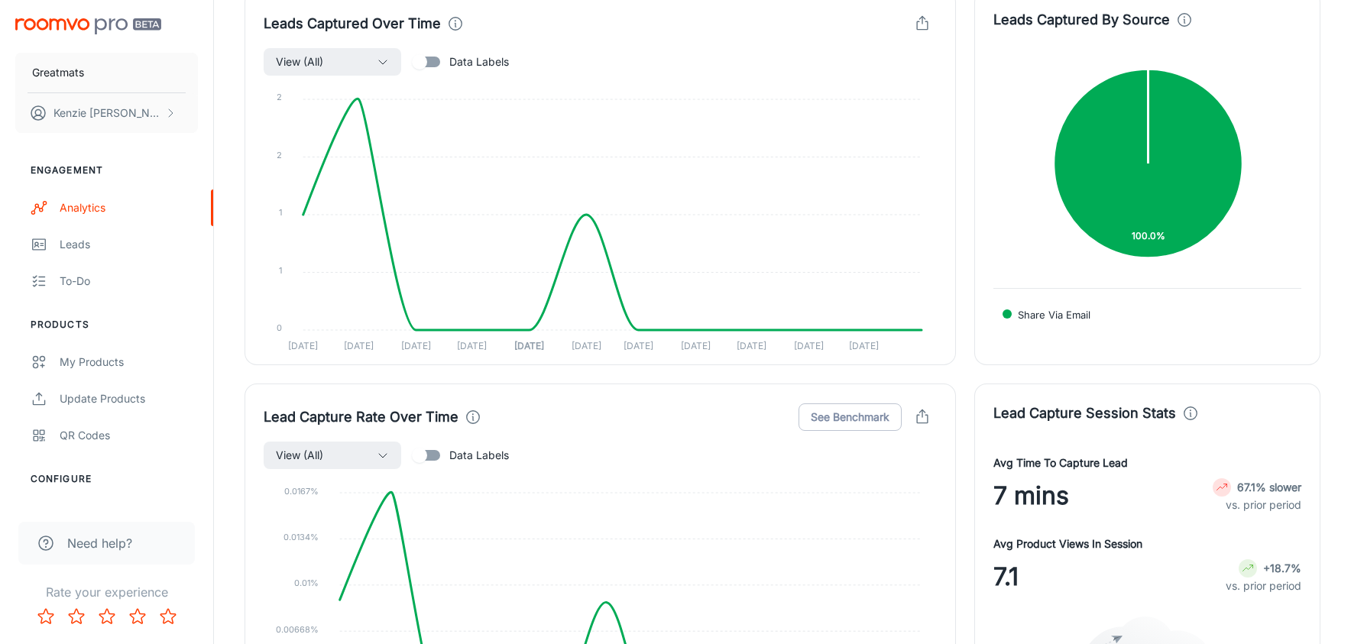
scroll to position [2778, 0]
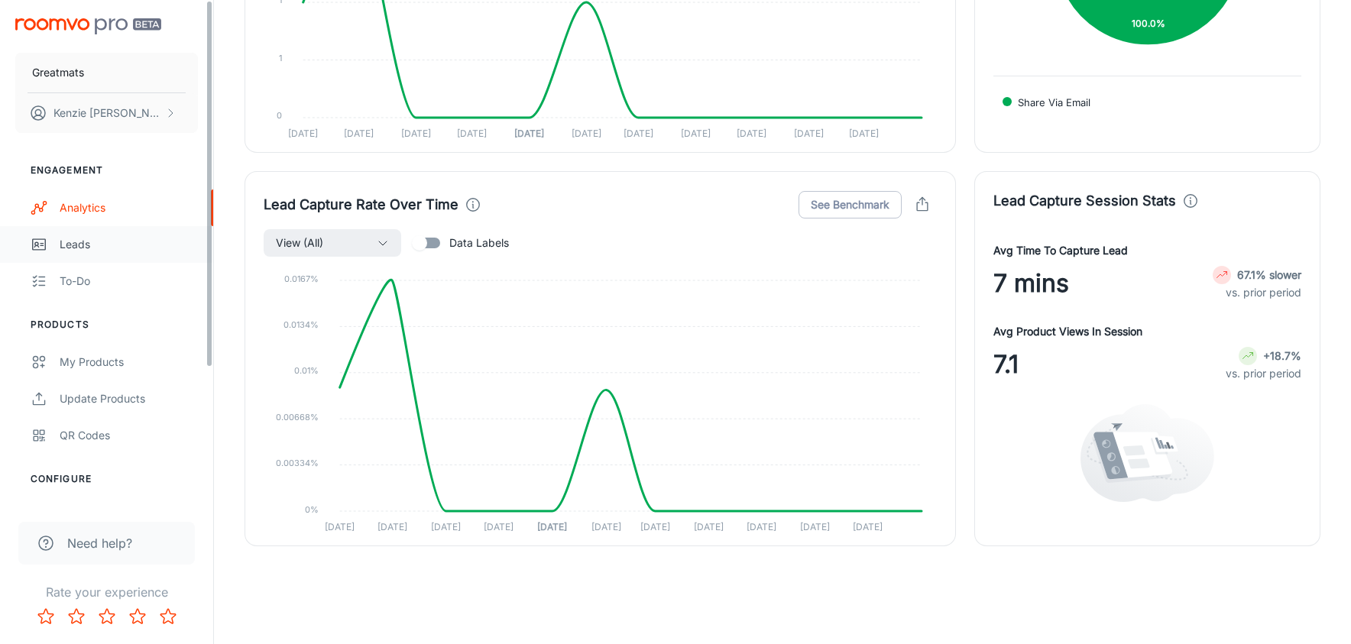
click at [73, 250] on div "Leads" at bounding box center [129, 244] width 138 height 17
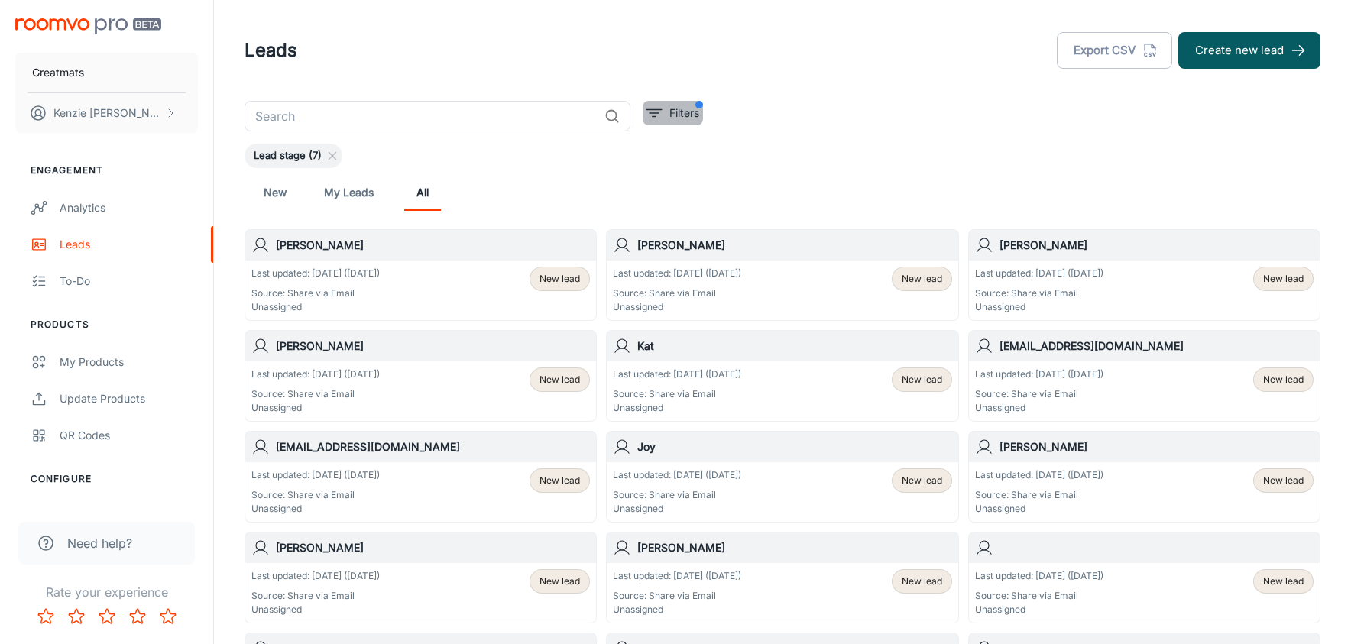
click at [669, 111] on p "Filters" at bounding box center [684, 113] width 30 height 17
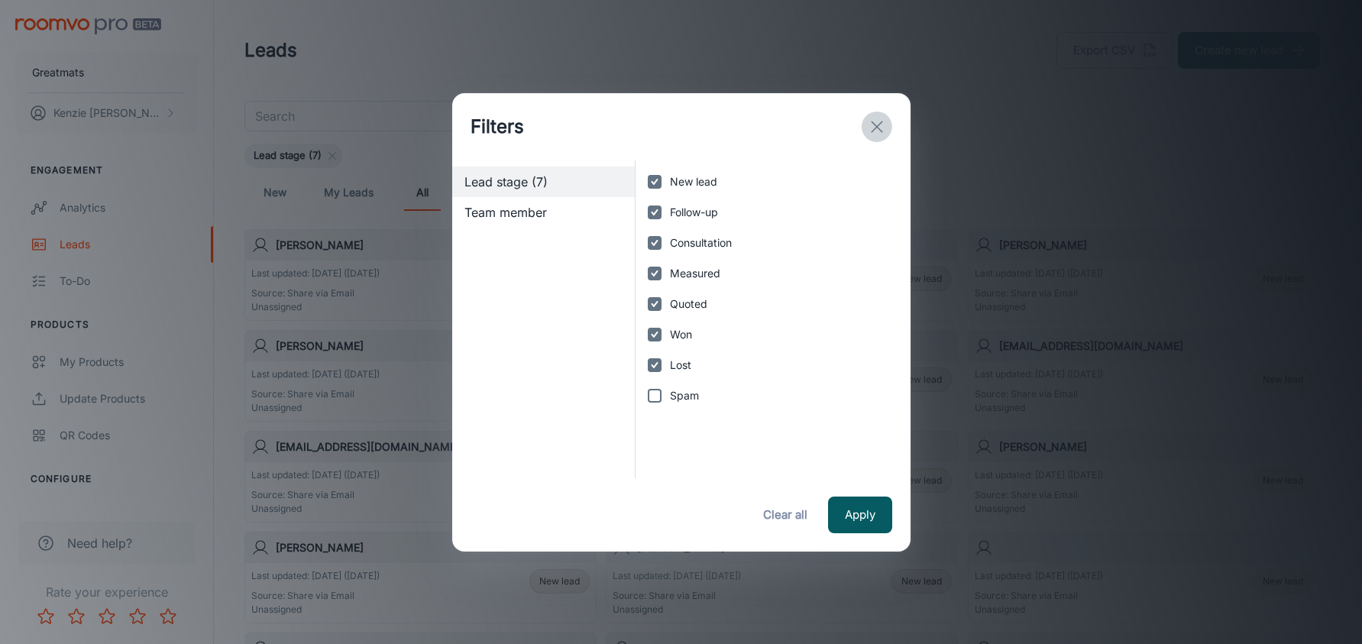
click at [876, 126] on line "exit" at bounding box center [877, 126] width 11 height 11
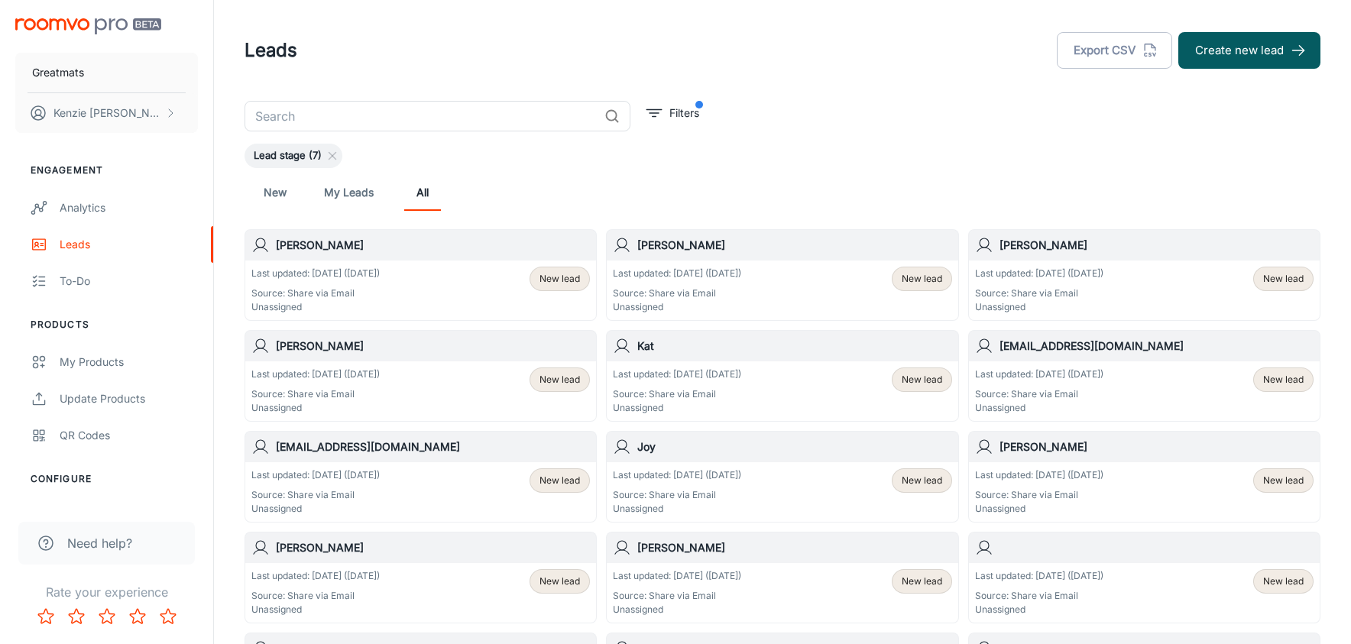
click at [364, 189] on link "My Leads" at bounding box center [349, 192] width 50 height 37
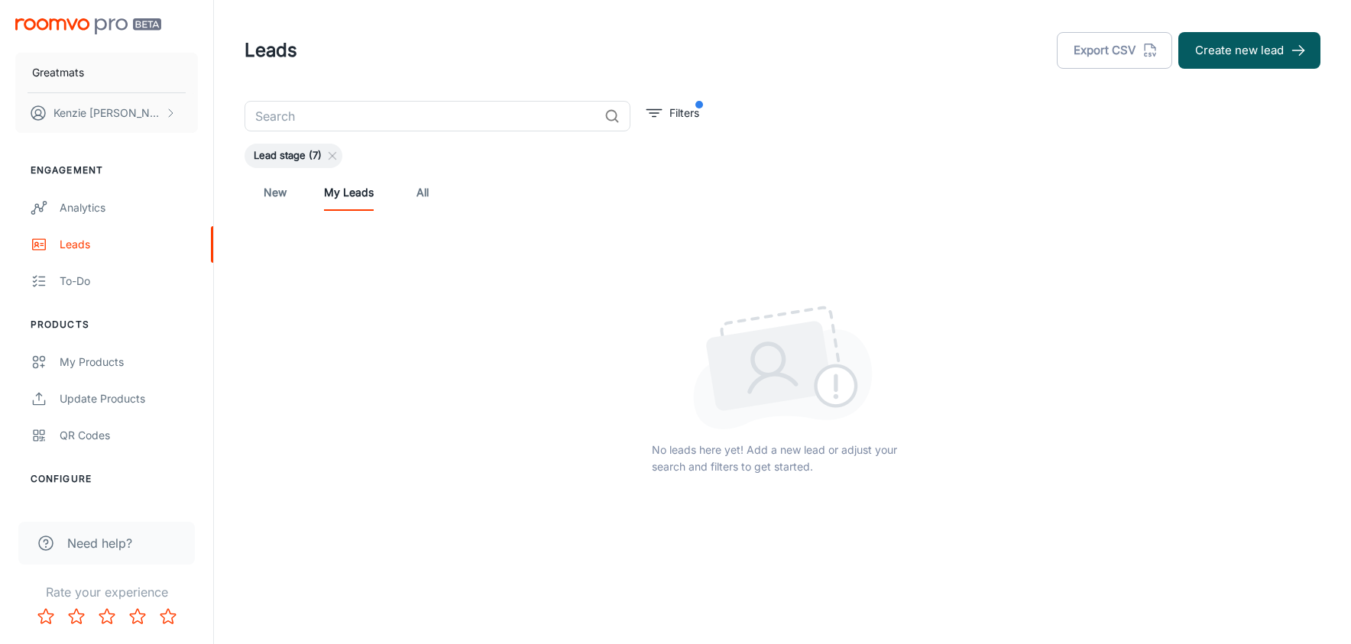
click at [283, 202] on link "New" at bounding box center [275, 192] width 37 height 37
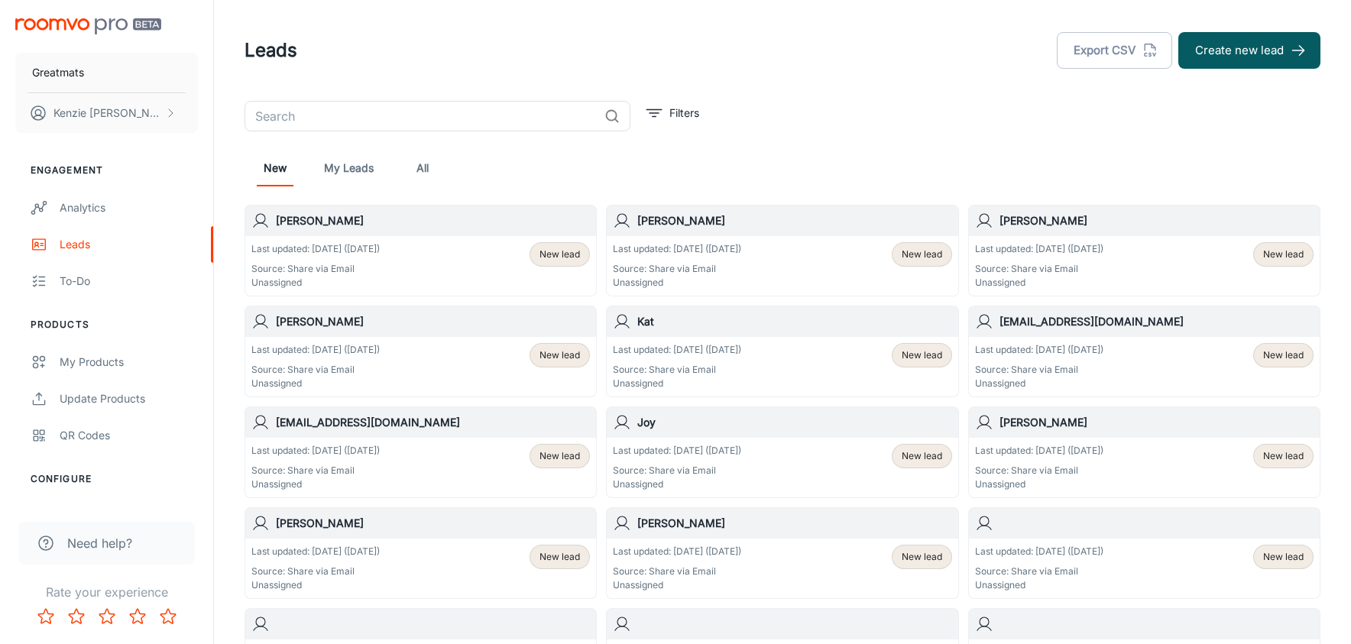
click at [307, 238] on div "Last updated: [DATE] ([DATE]) Source: Share via Email Unassigned New lead" at bounding box center [420, 266] width 351 height 60
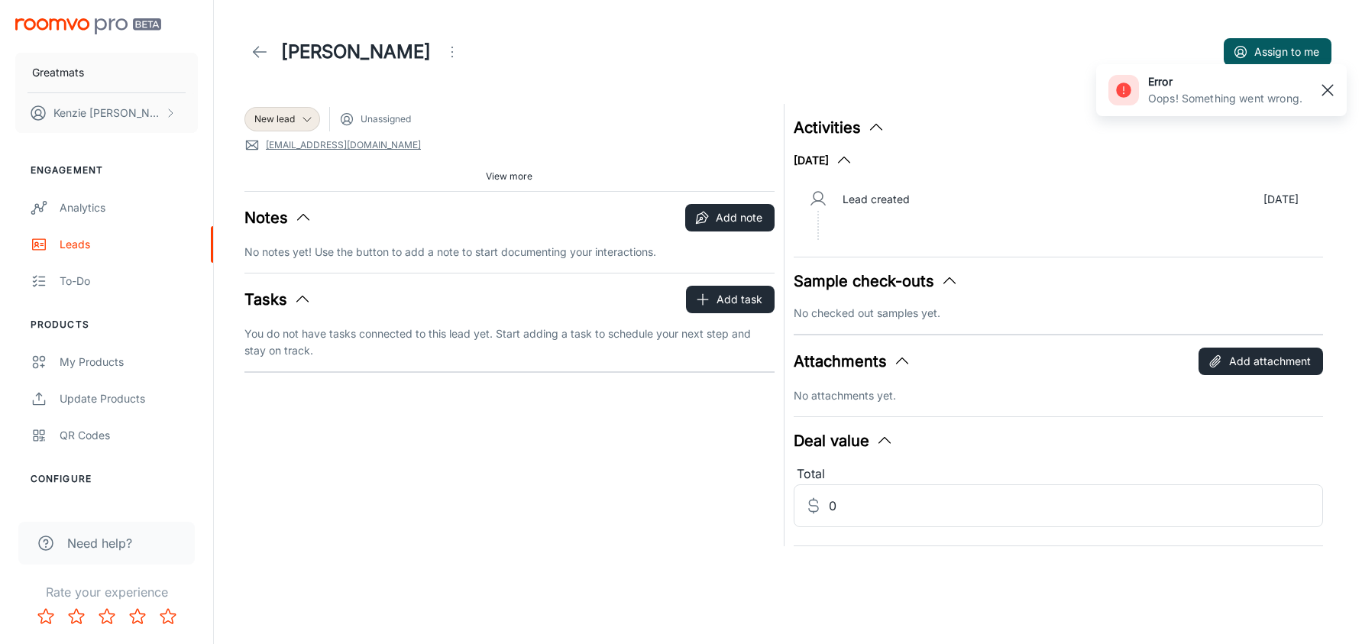
click at [1332, 87] on rect "button" at bounding box center [1328, 90] width 18 height 18
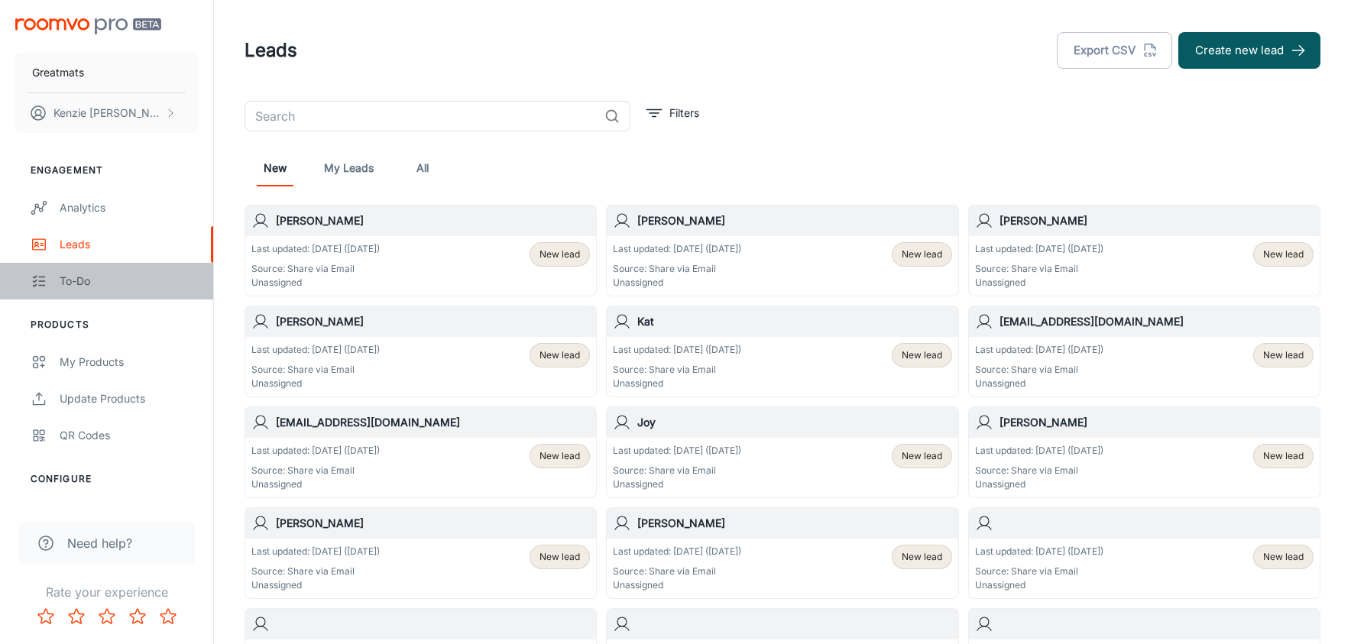
click at [47, 280] on icon "scrollable content" at bounding box center [39, 281] width 17 height 18
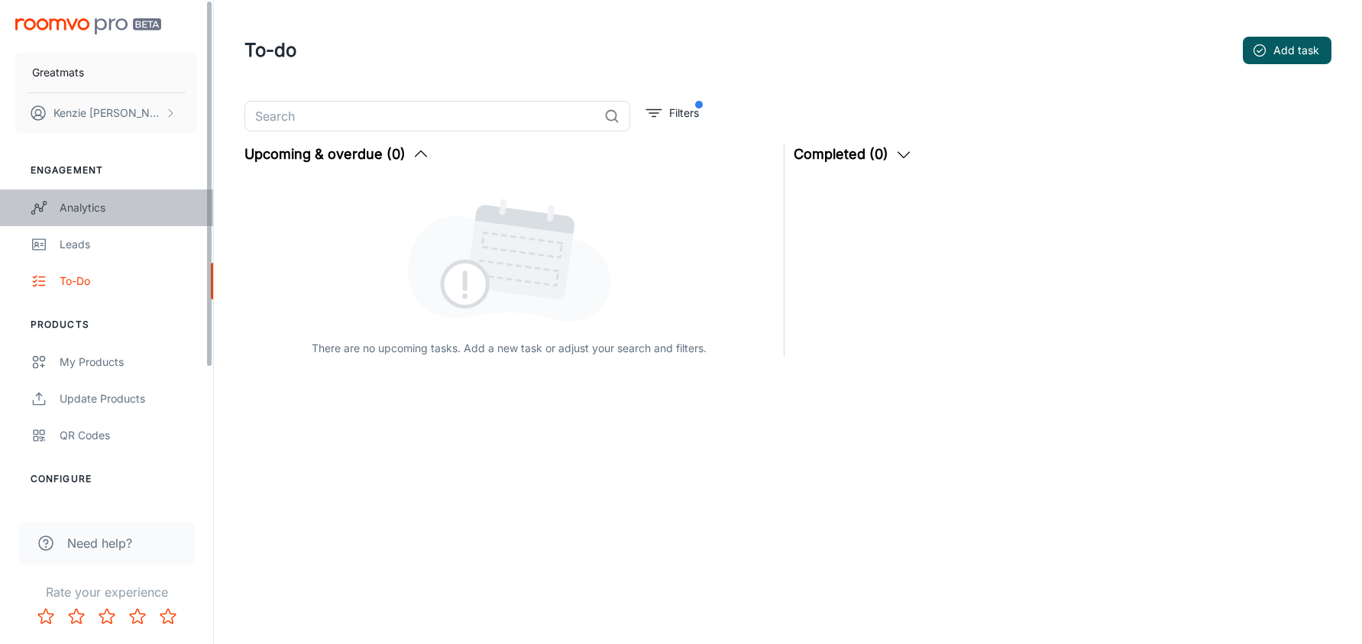
click at [63, 198] on link "Analytics" at bounding box center [106, 207] width 213 height 37
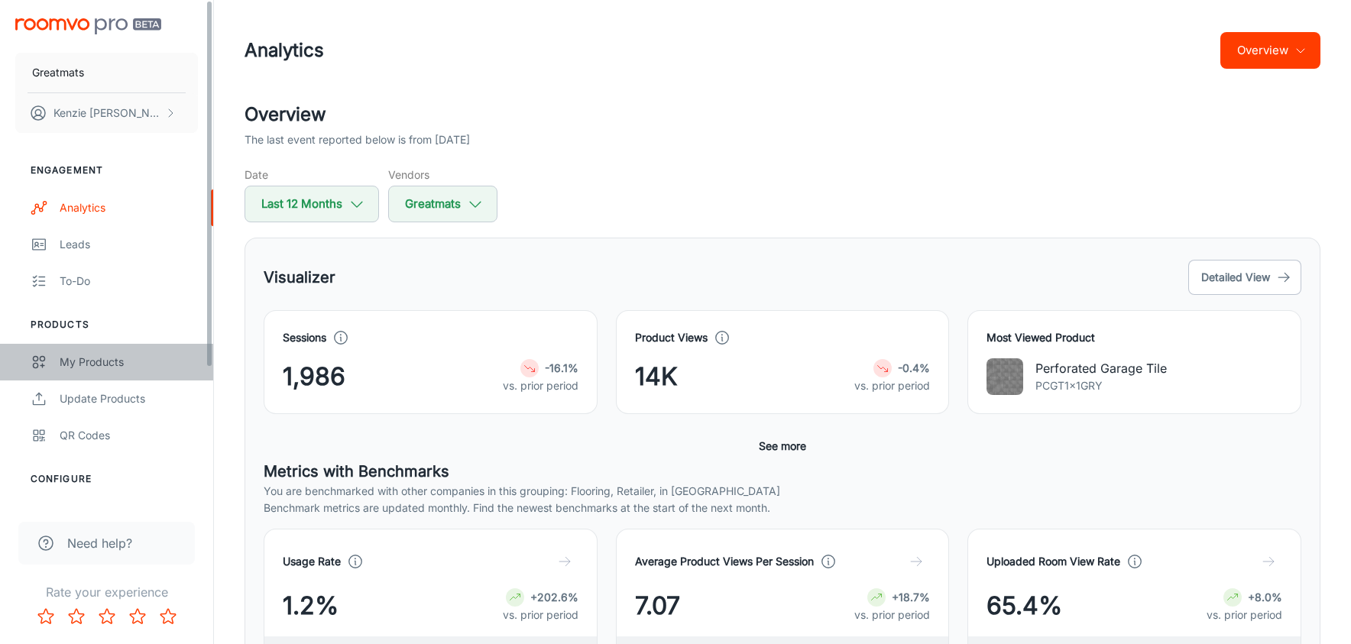
click at [92, 367] on div "My Products" at bounding box center [129, 362] width 138 height 17
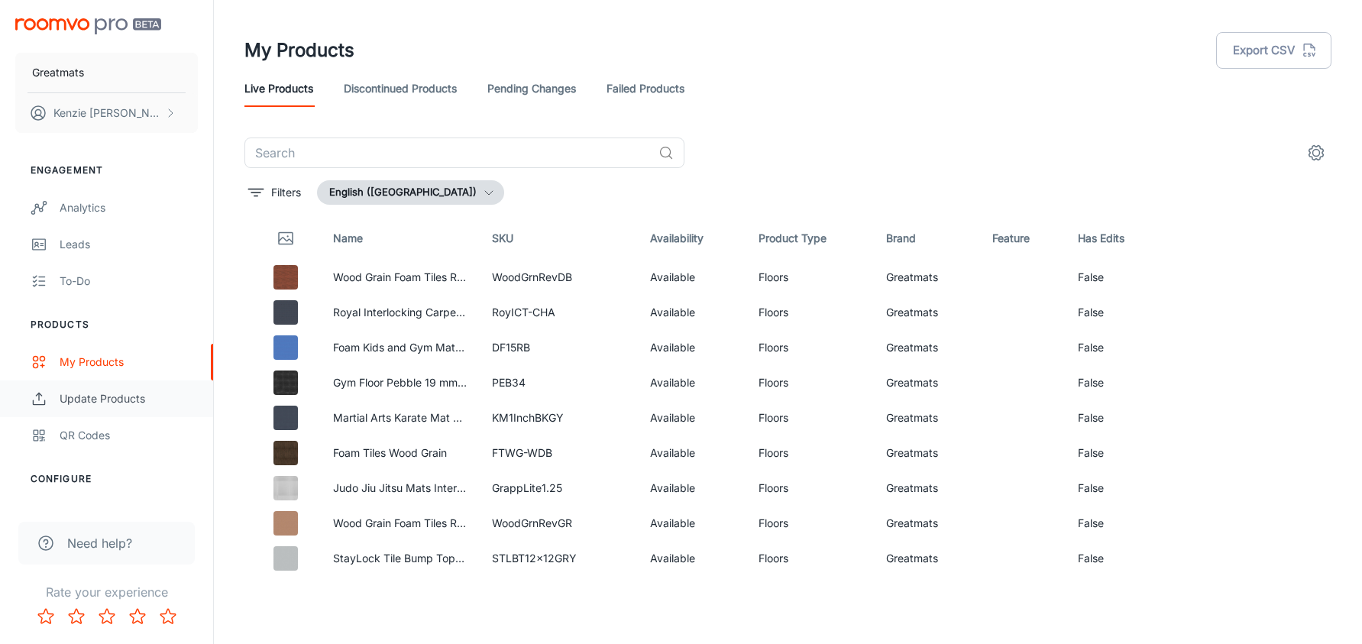
click at [90, 409] on link "Update Products" at bounding box center [106, 398] width 213 height 37
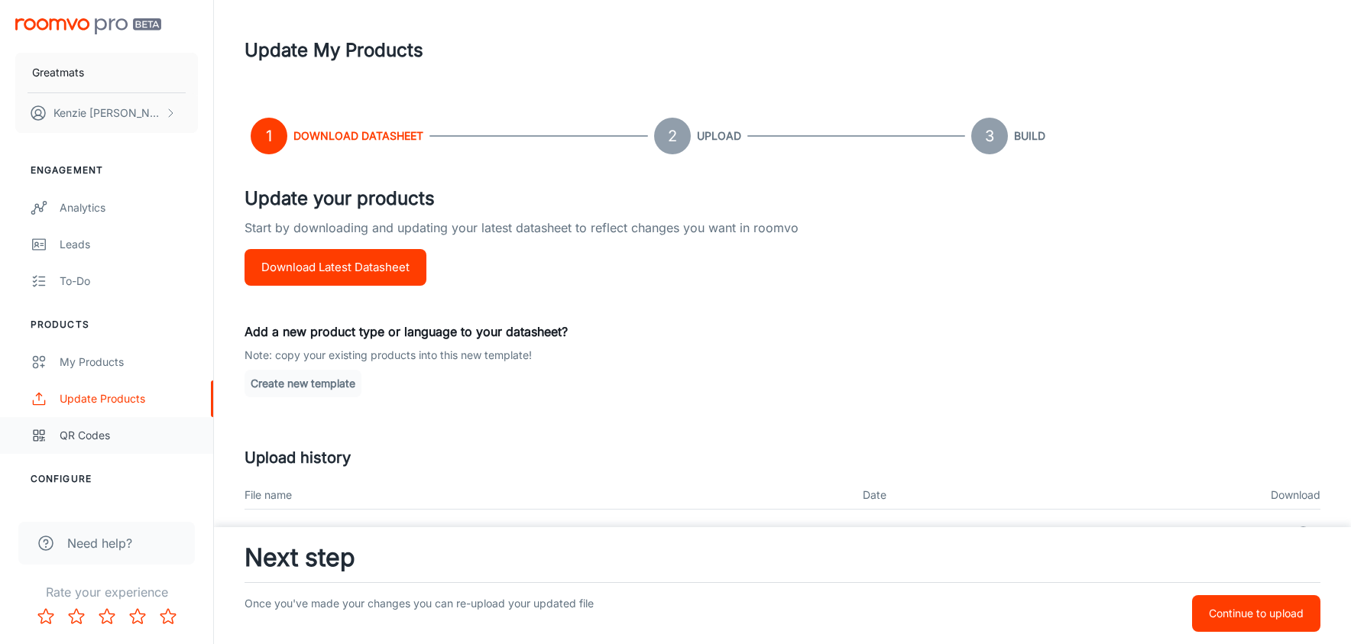
click at [79, 432] on div "QR Codes" at bounding box center [129, 435] width 138 height 17
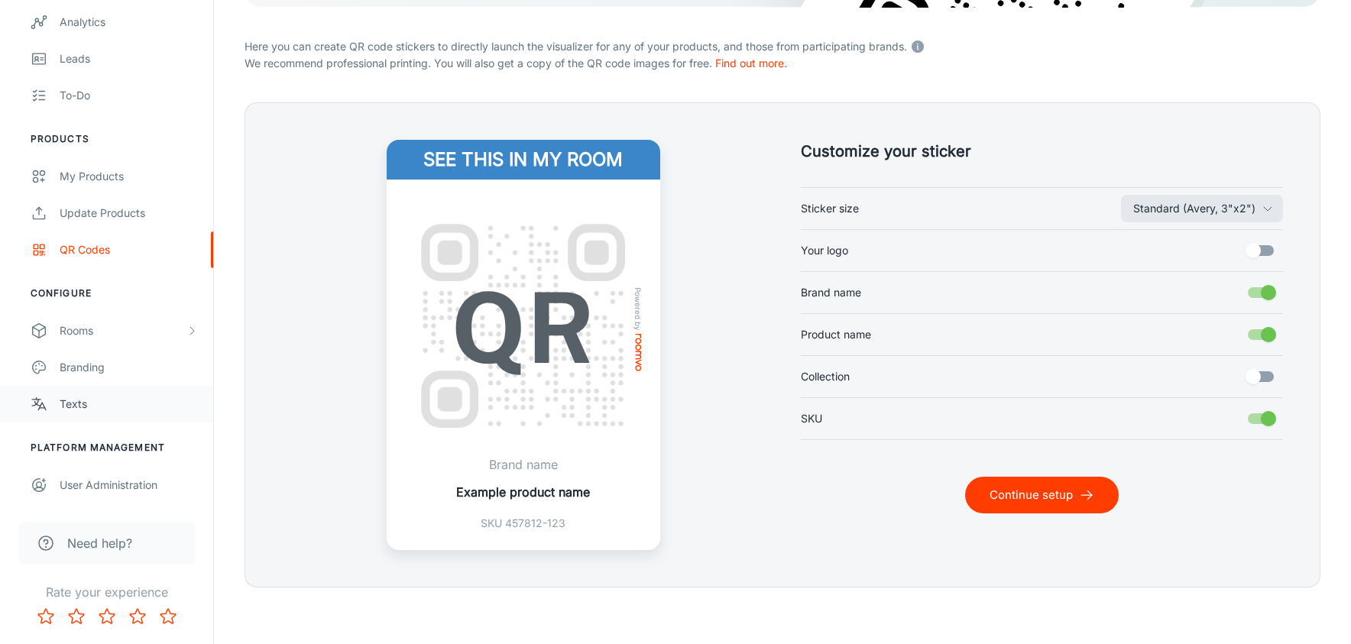
scroll to position [340, 0]
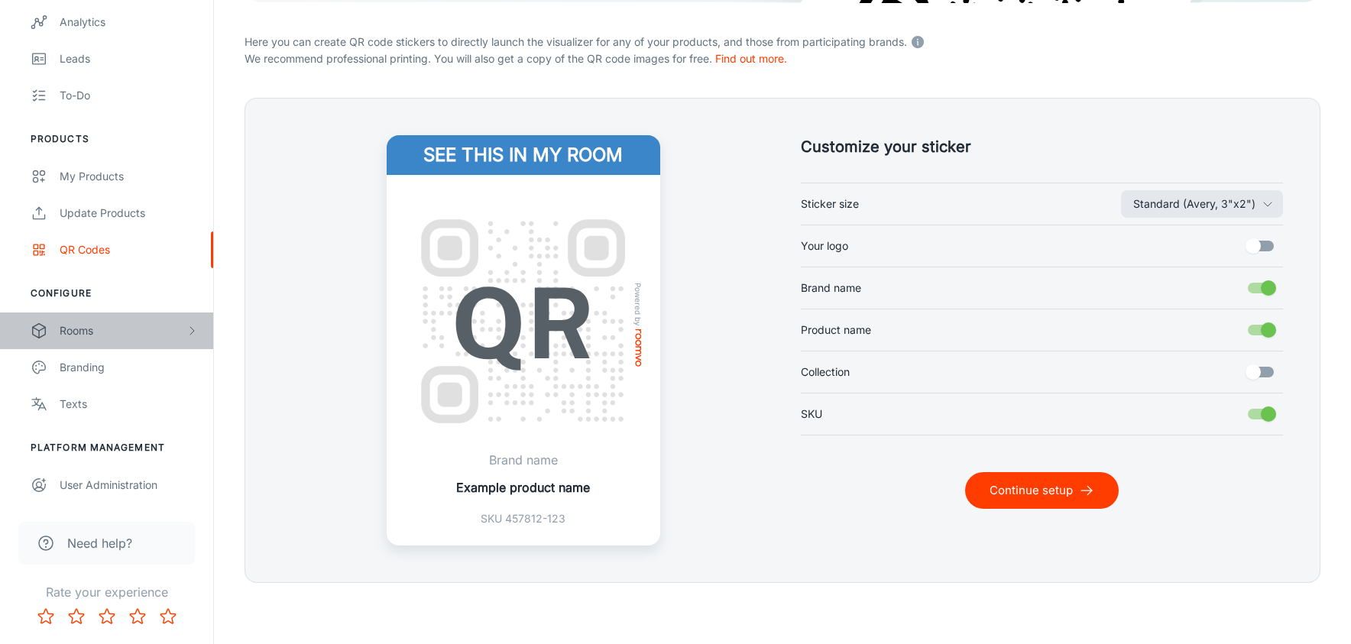
click at [130, 338] on div "Rooms" at bounding box center [123, 330] width 126 height 17
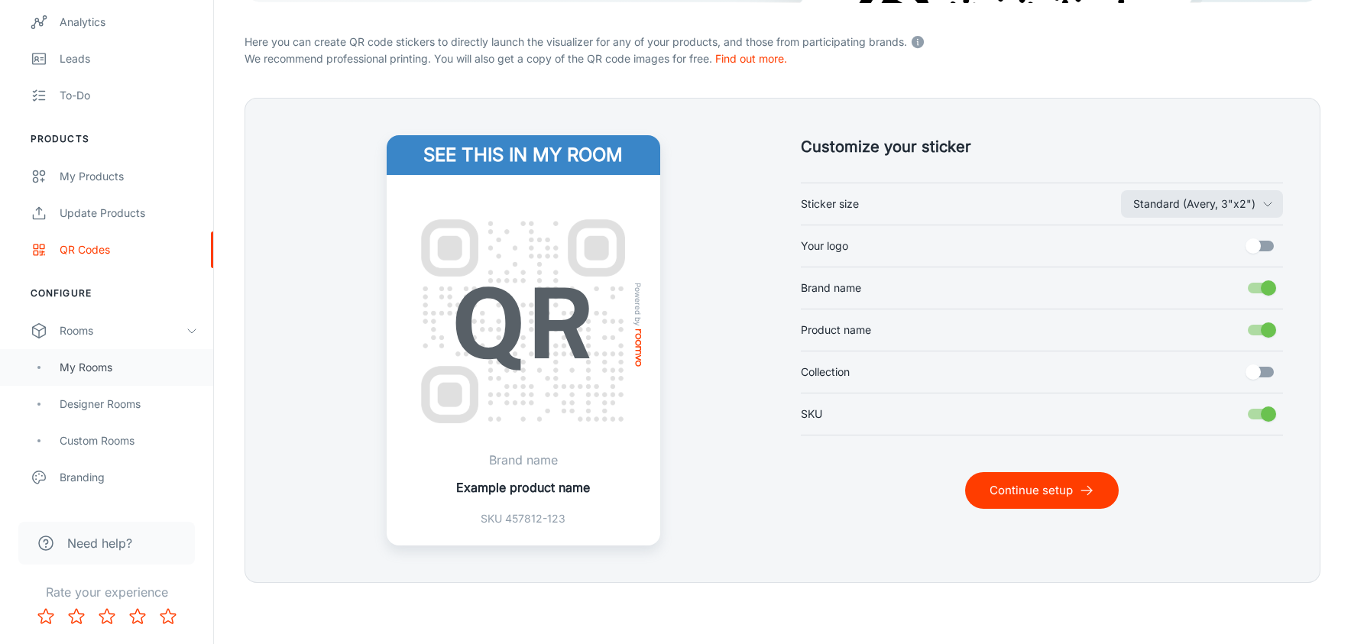
click at [116, 371] on div "My Rooms" at bounding box center [129, 367] width 138 height 17
